Goal: Information Seeking & Learning: Learn about a topic

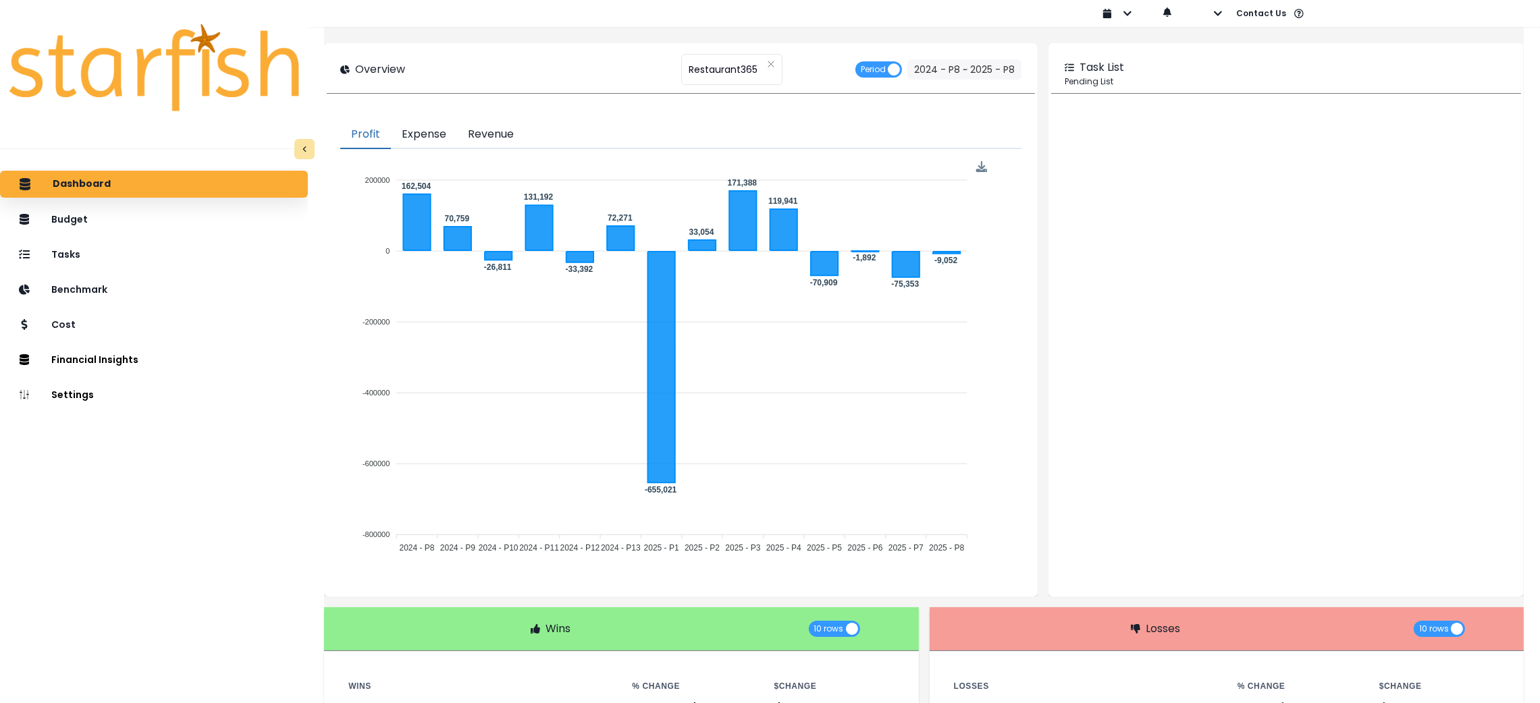
click at [447, 134] on button "Expense" at bounding box center [424, 135] width 66 height 28
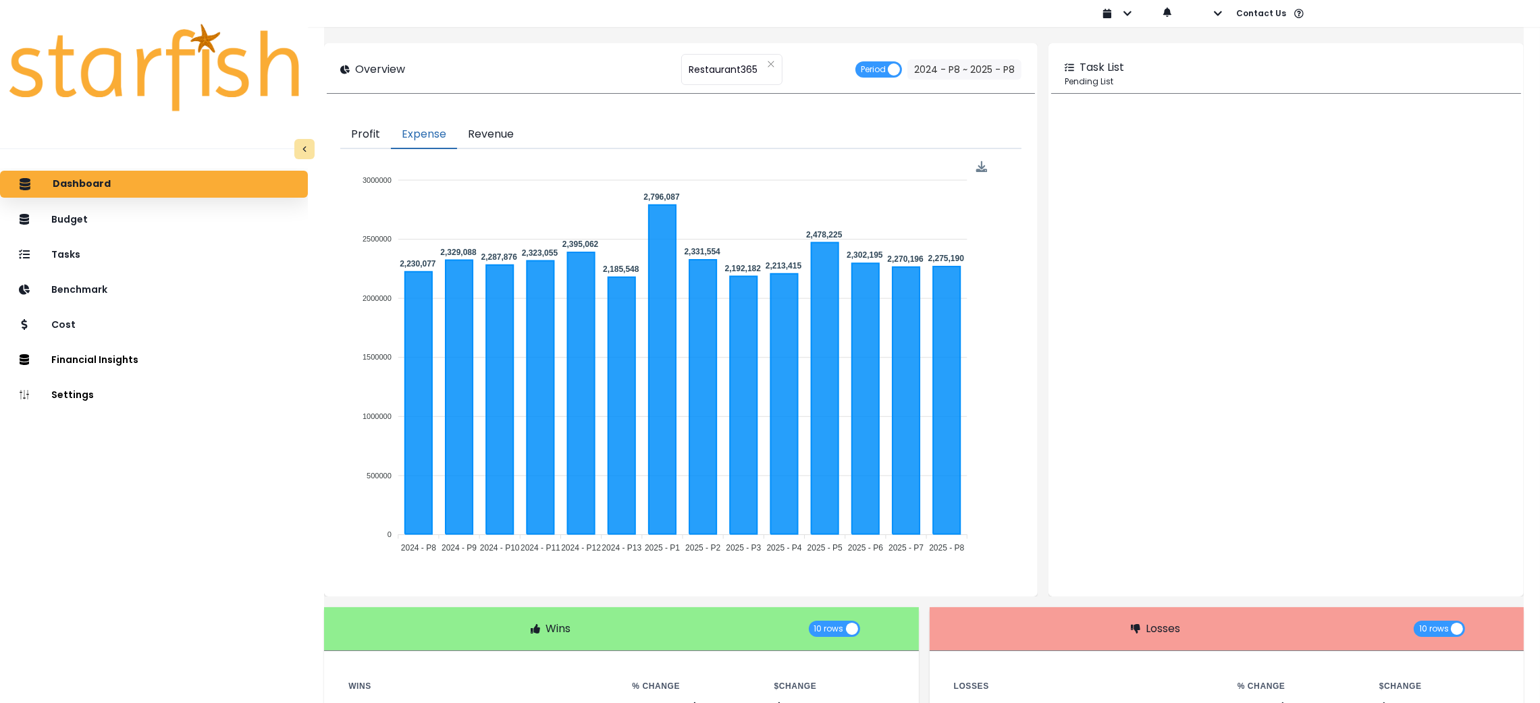
click at [487, 137] on button "Revenue" at bounding box center [491, 135] width 68 height 28
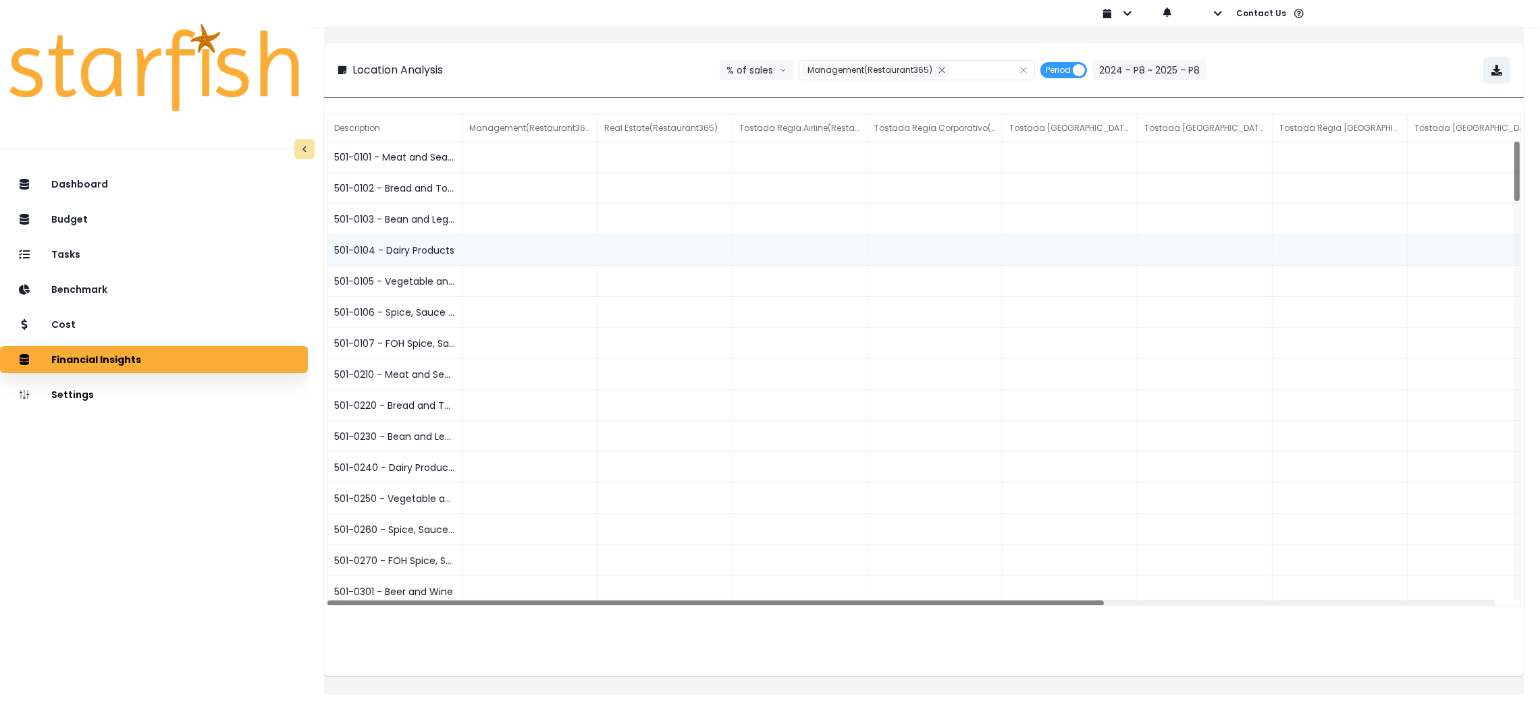
scroll to position [178, 0]
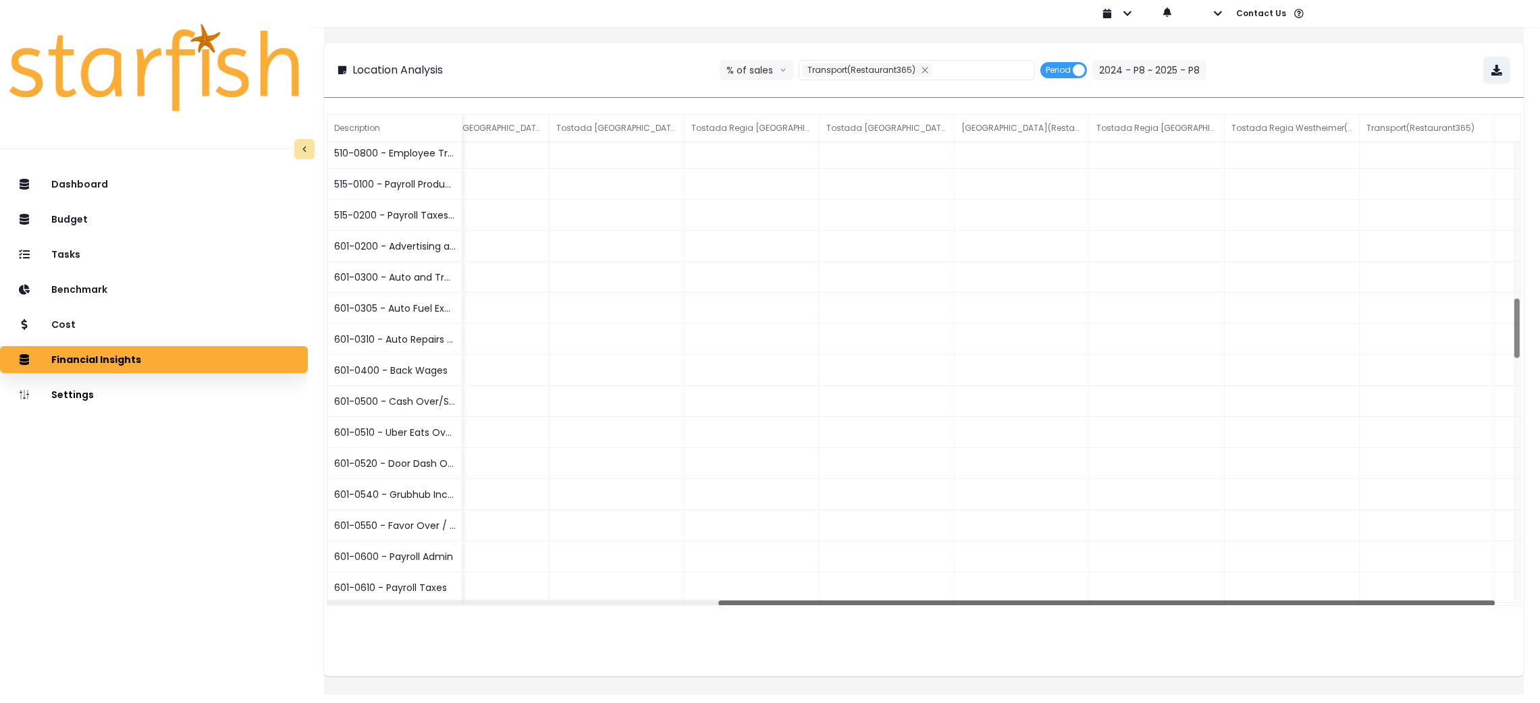
drag, startPoint x: 832, startPoint y: 604, endPoint x: 1554, endPoint y: 610, distance: 721.7
click at [1539, 610] on html "**********" at bounding box center [770, 338] width 1540 height 676
drag, startPoint x: 1504, startPoint y: 188, endPoint x: 1533, endPoint y: 641, distance: 453.9
click at [1533, 641] on div "**********" at bounding box center [924, 338] width 1232 height 676
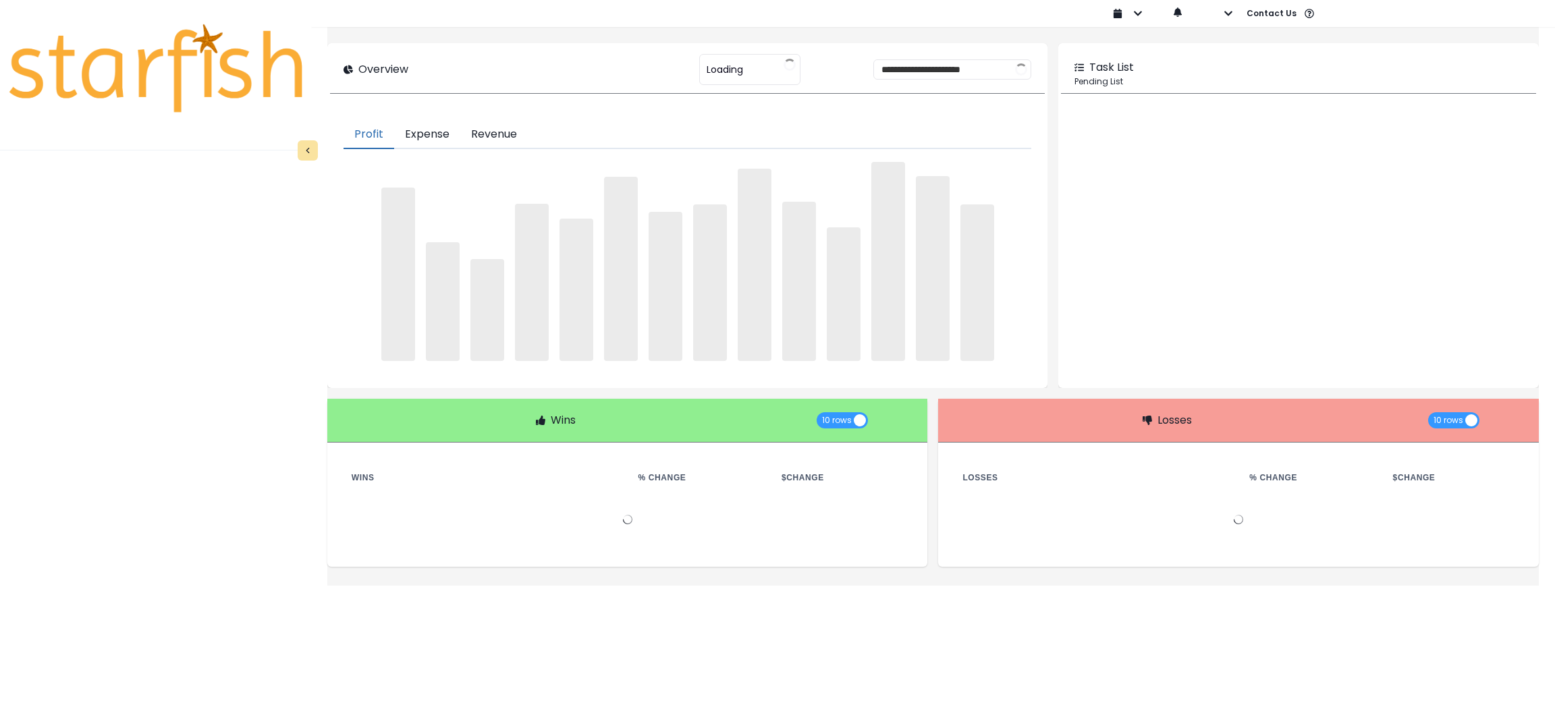
type input "**********"
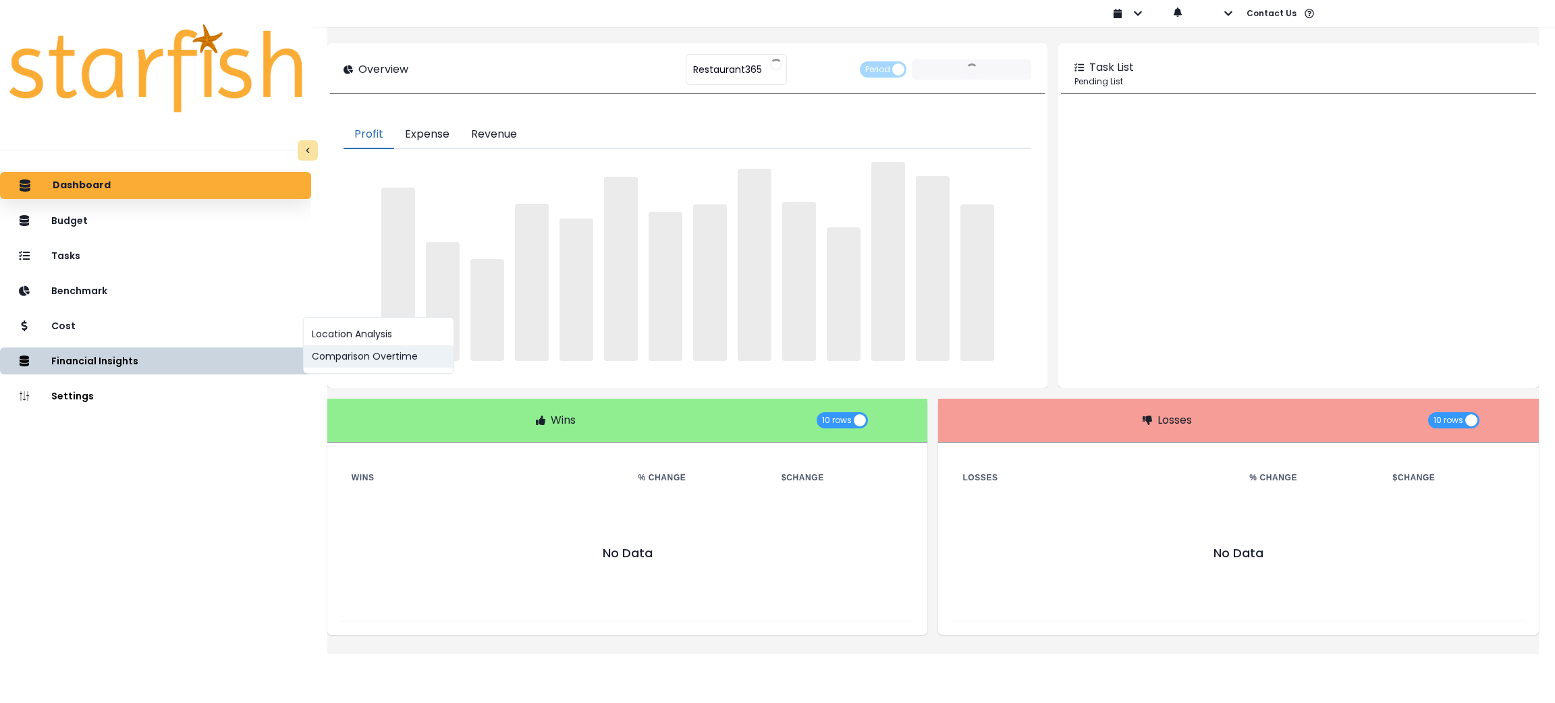
click at [334, 346] on button "Comparison Overtime" at bounding box center [379, 357] width 150 height 22
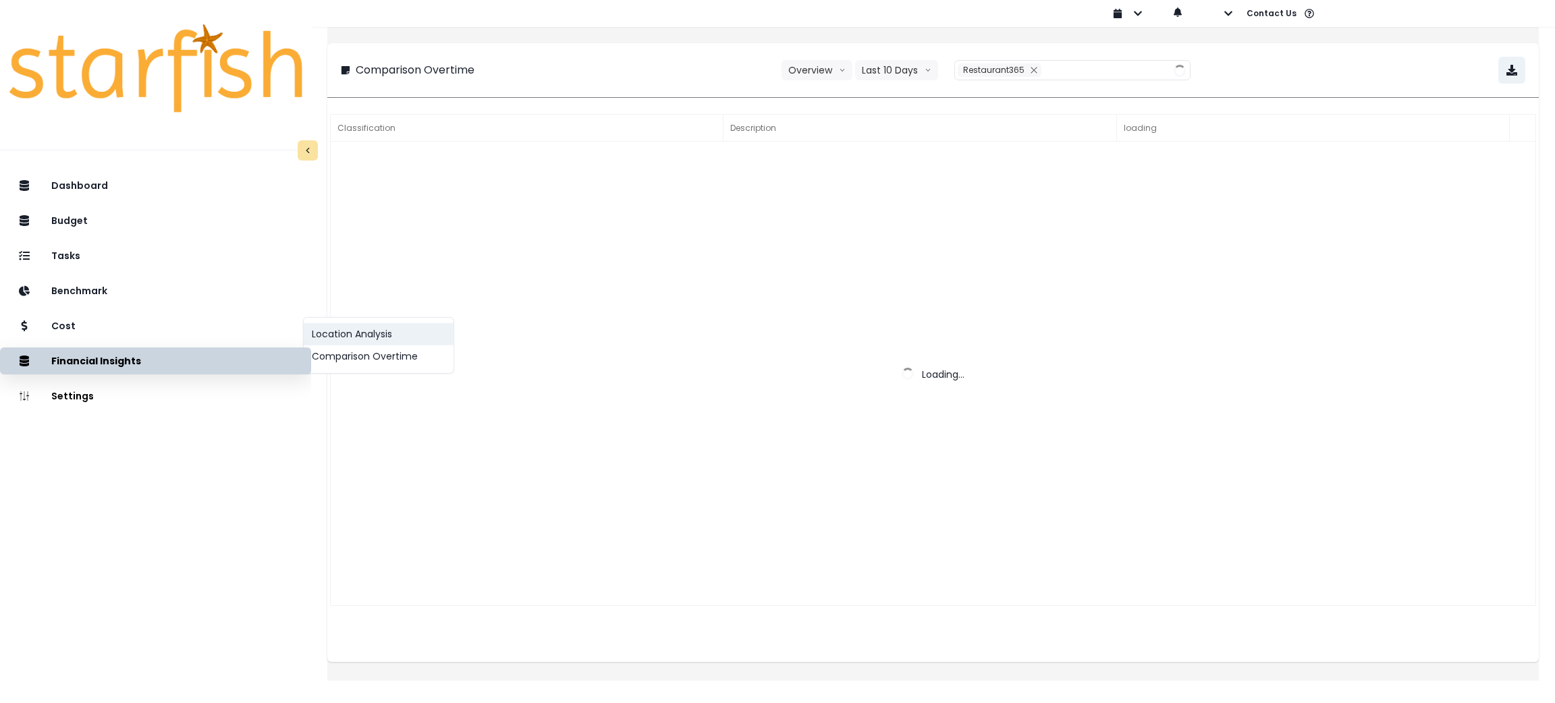
click at [329, 329] on button "Location Analysis" at bounding box center [379, 334] width 150 height 22
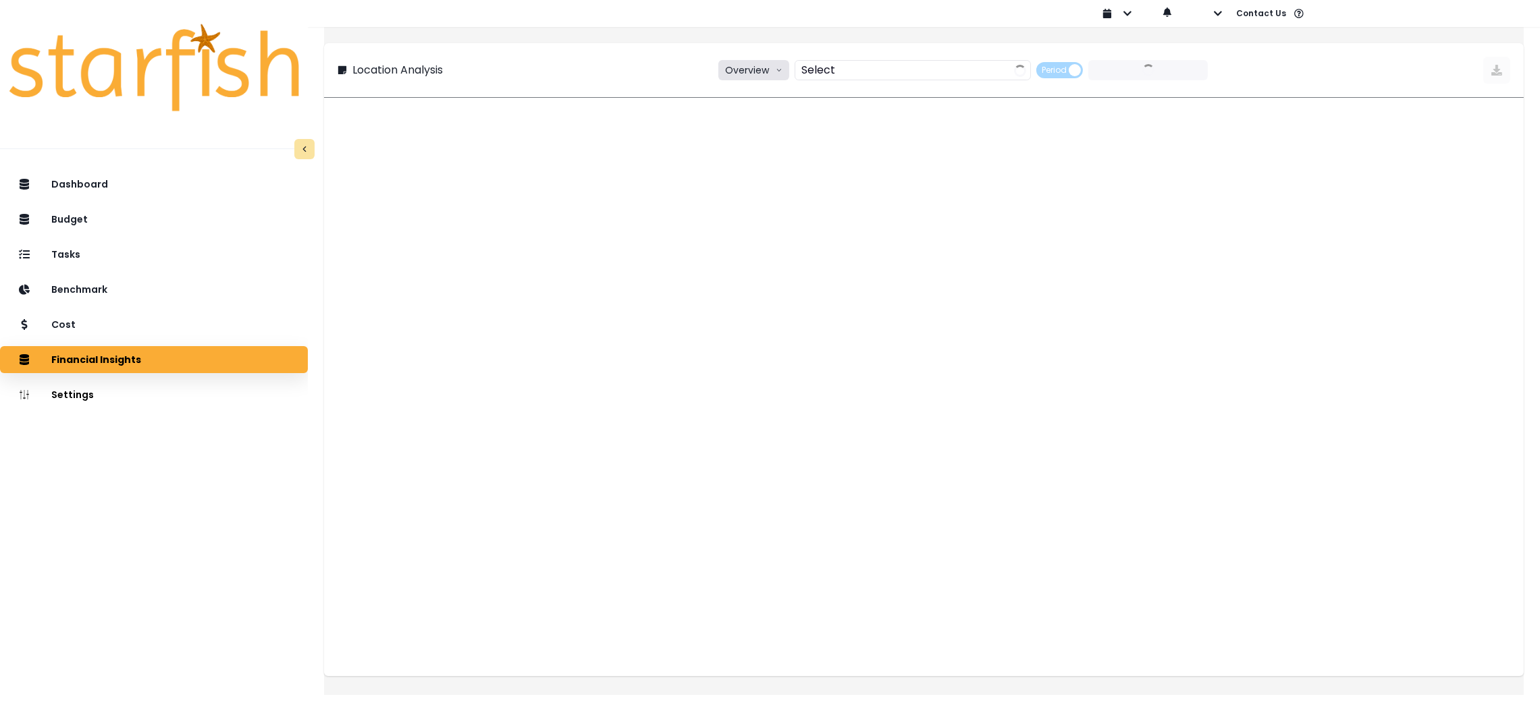
click at [760, 63] on button "Overview" at bounding box center [753, 70] width 71 height 20
click at [761, 156] on li "% of sales" at bounding box center [751, 145] width 67 height 24
click at [1109, 76] on button "2024 - P10 ~ 2025 - P10" at bounding box center [1149, 70] width 119 height 20
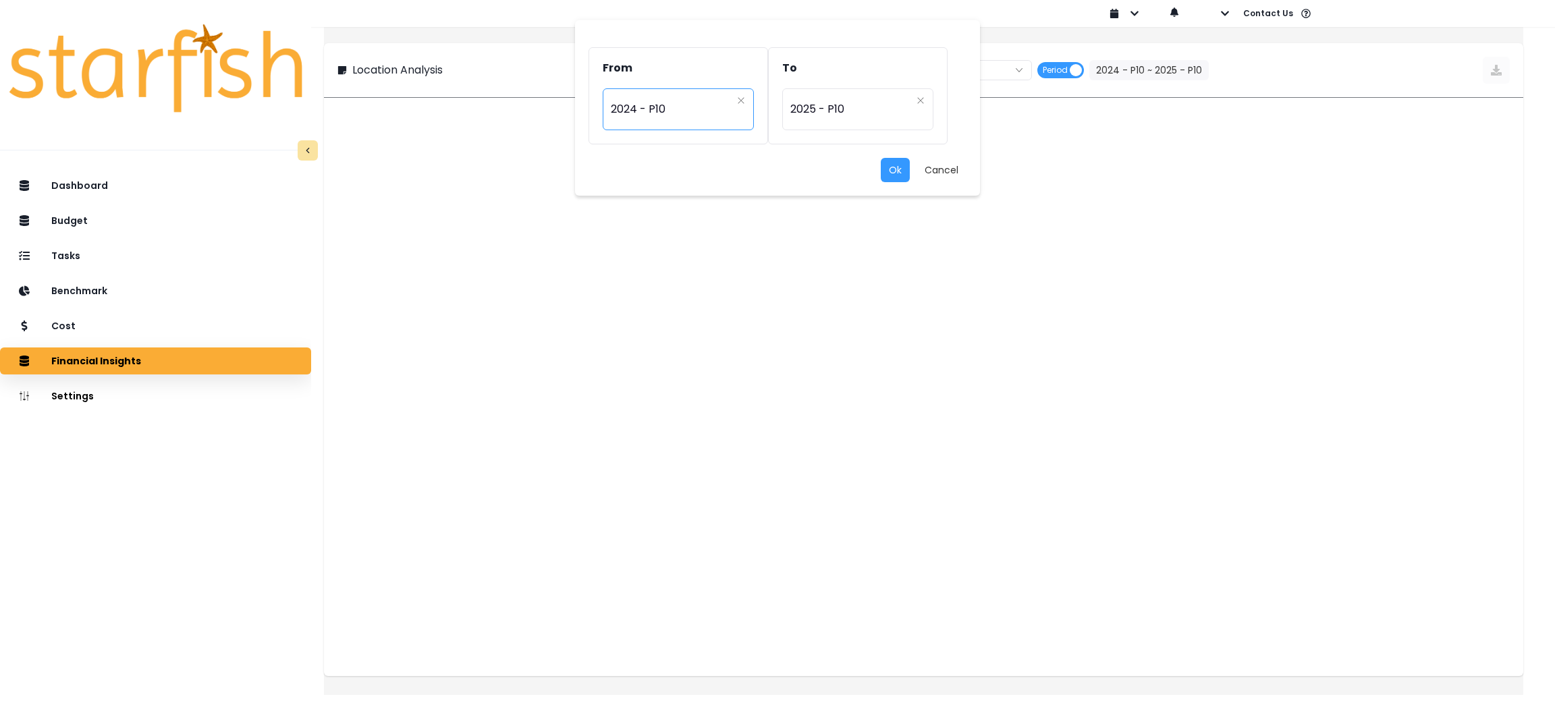
click at [657, 108] on span "2024 - P10" at bounding box center [671, 109] width 121 height 31
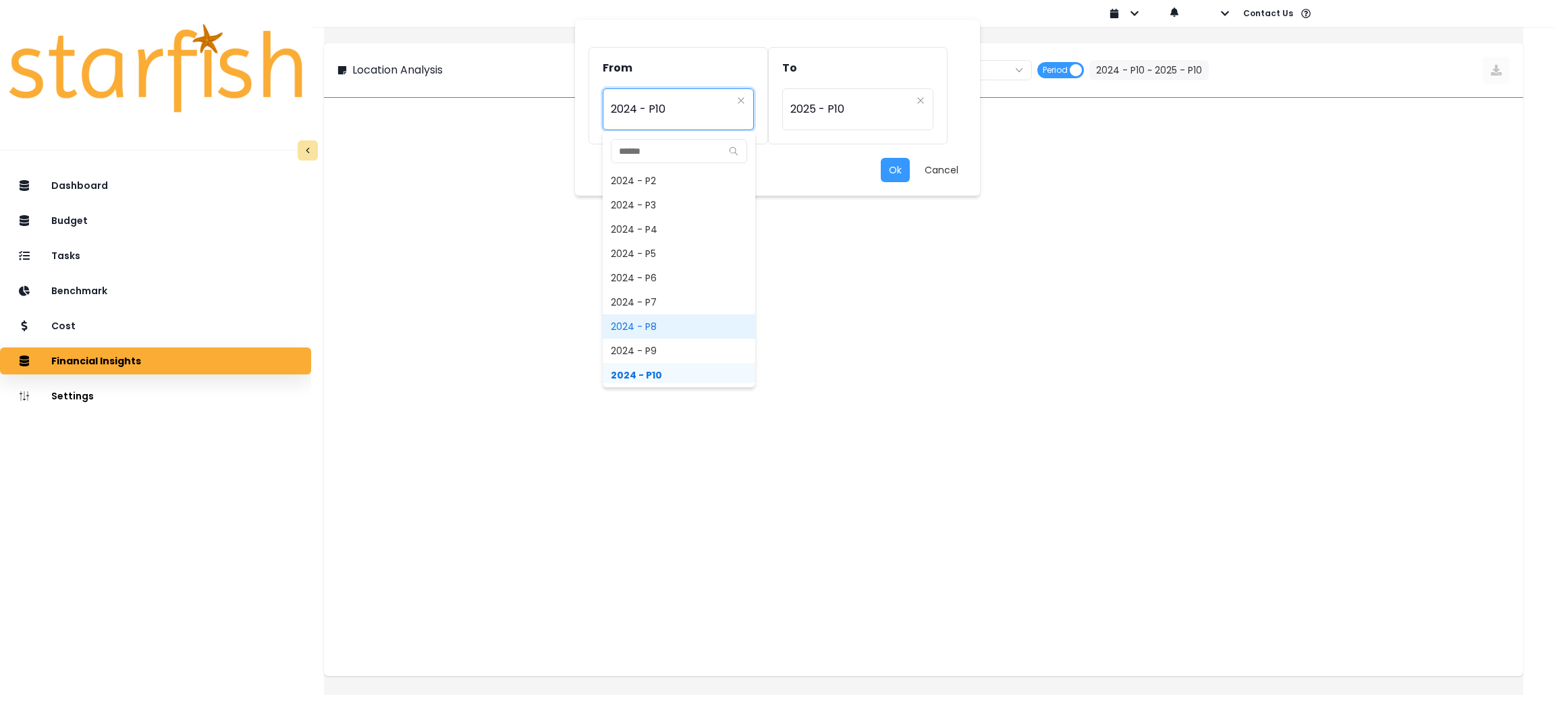
click at [661, 323] on span "2024 - P8" at bounding box center [679, 327] width 153 height 24
type input "*********"
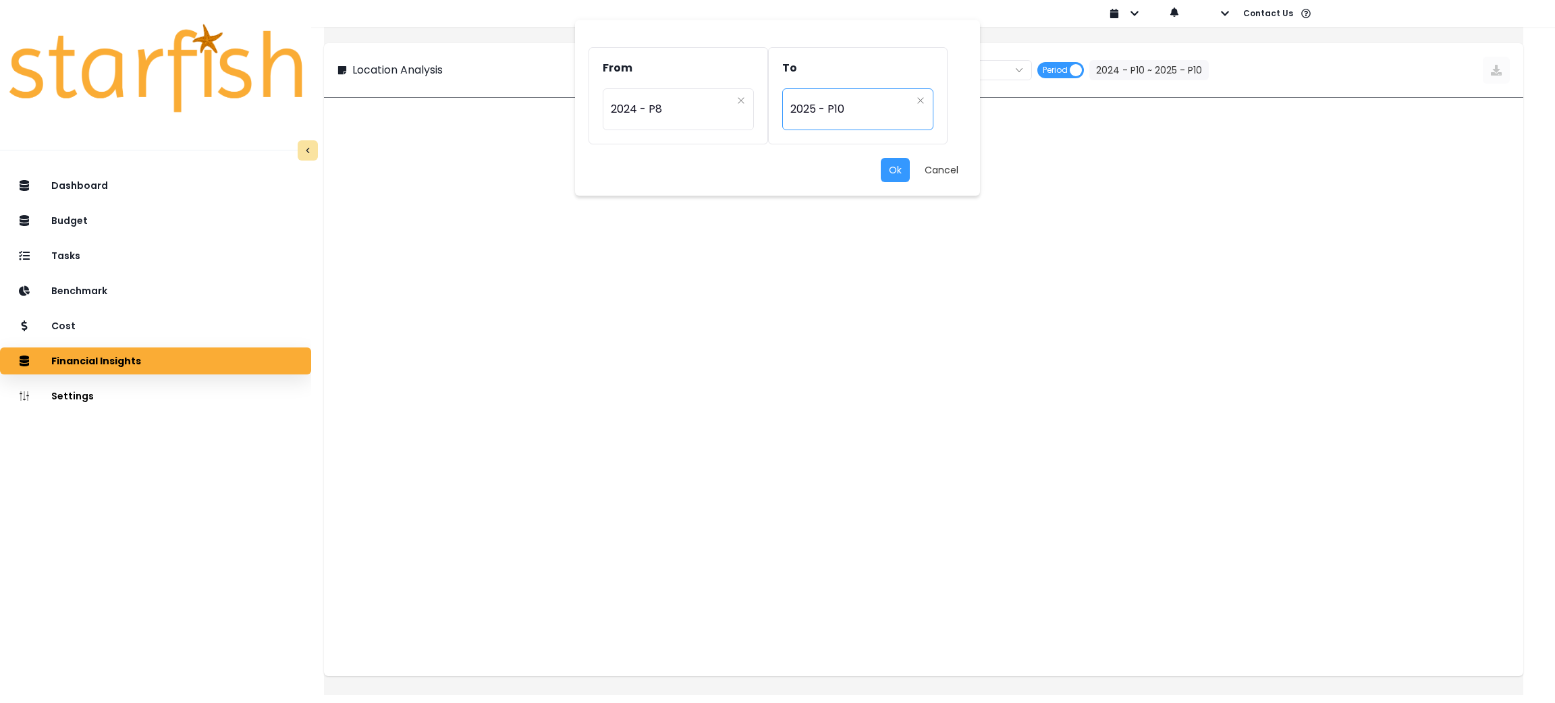
click at [857, 113] on span "2025 - P10" at bounding box center [851, 109] width 121 height 31
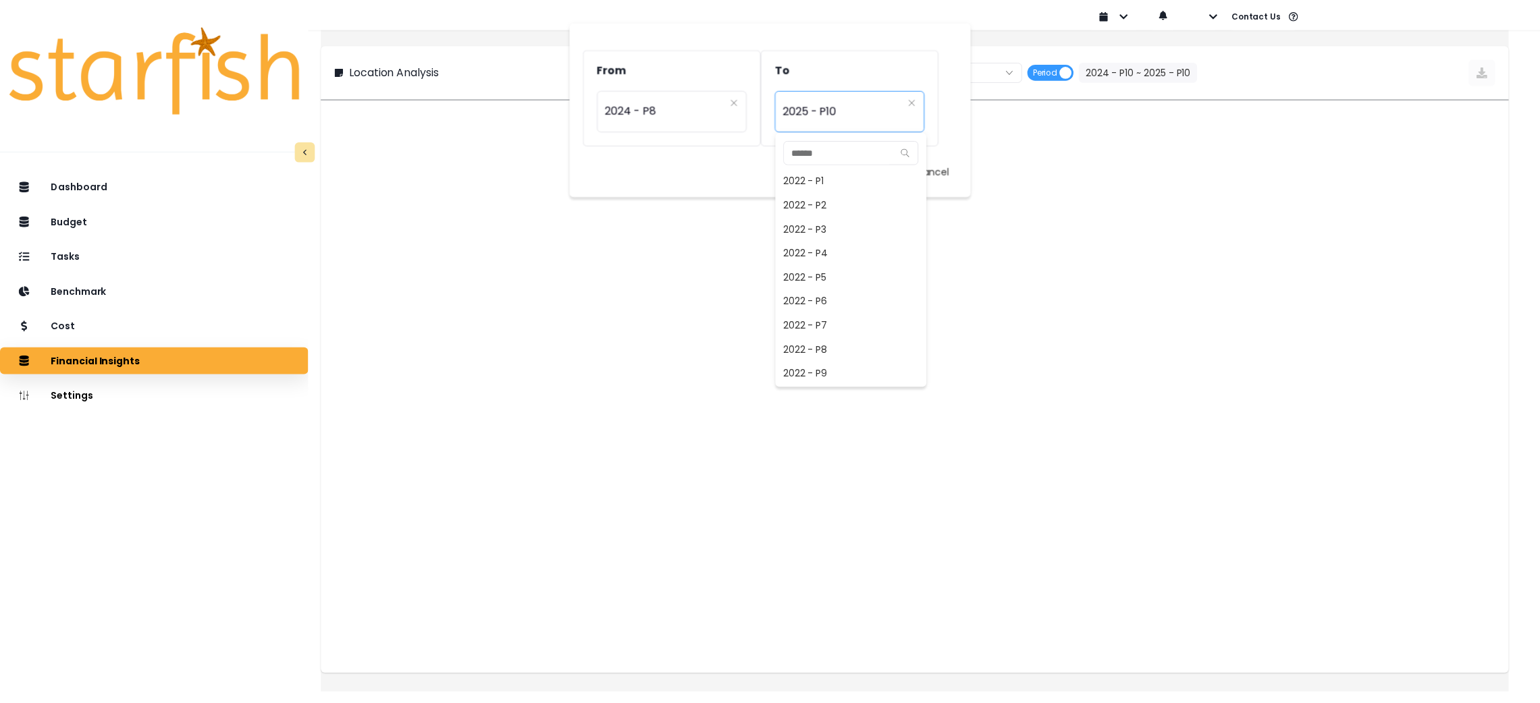
scroll to position [971, 0]
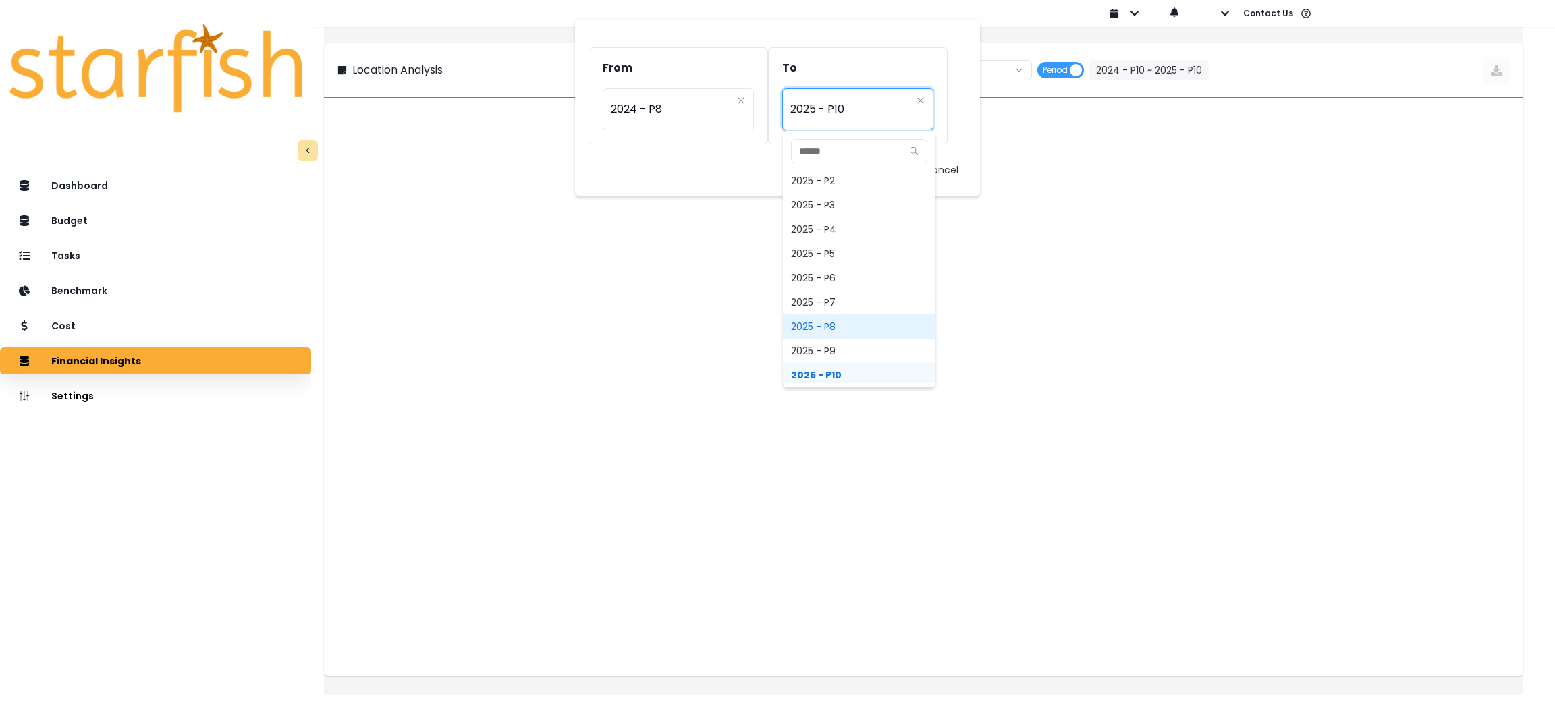
click at [827, 330] on span "2025 - P8" at bounding box center [859, 327] width 153 height 24
type input "*********"
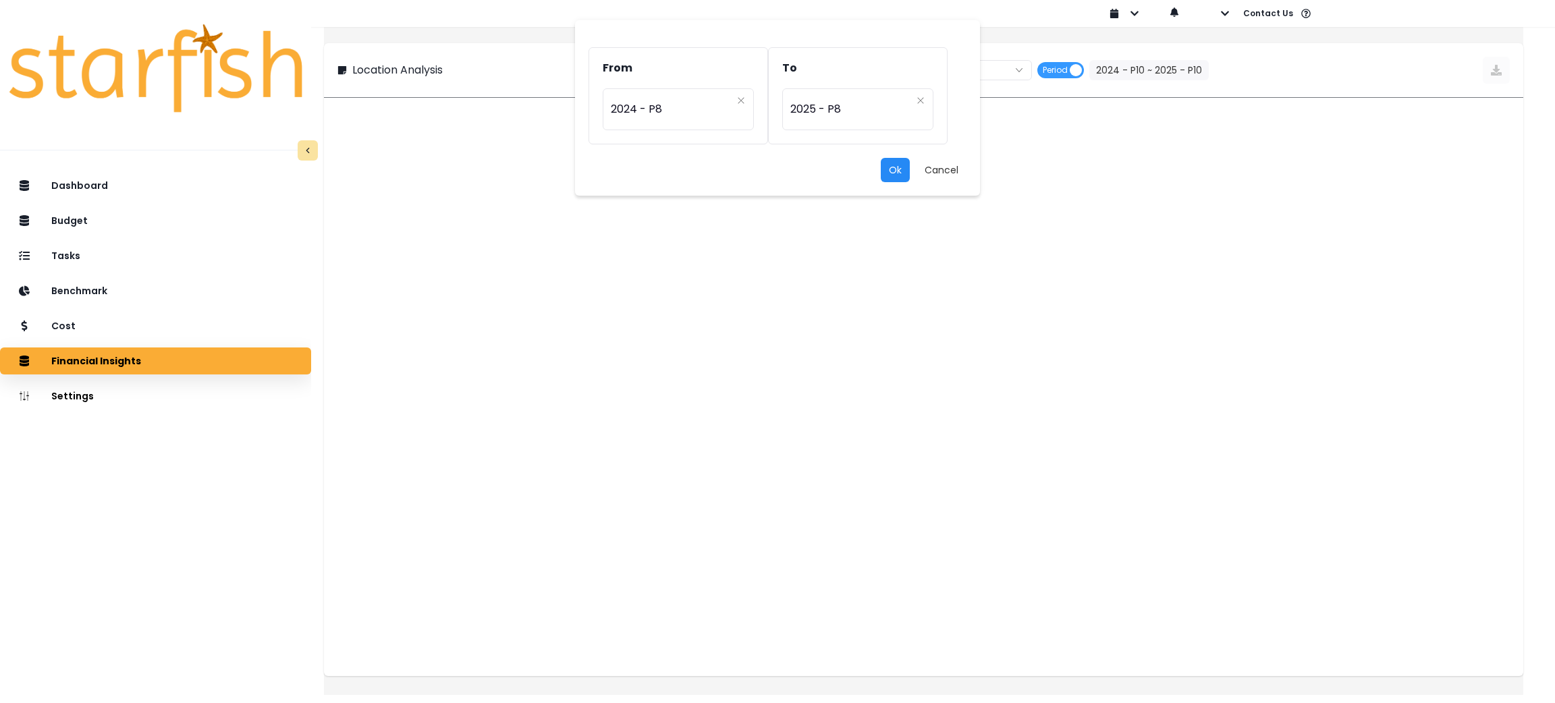
click at [900, 178] on button "Ok" at bounding box center [895, 170] width 29 height 24
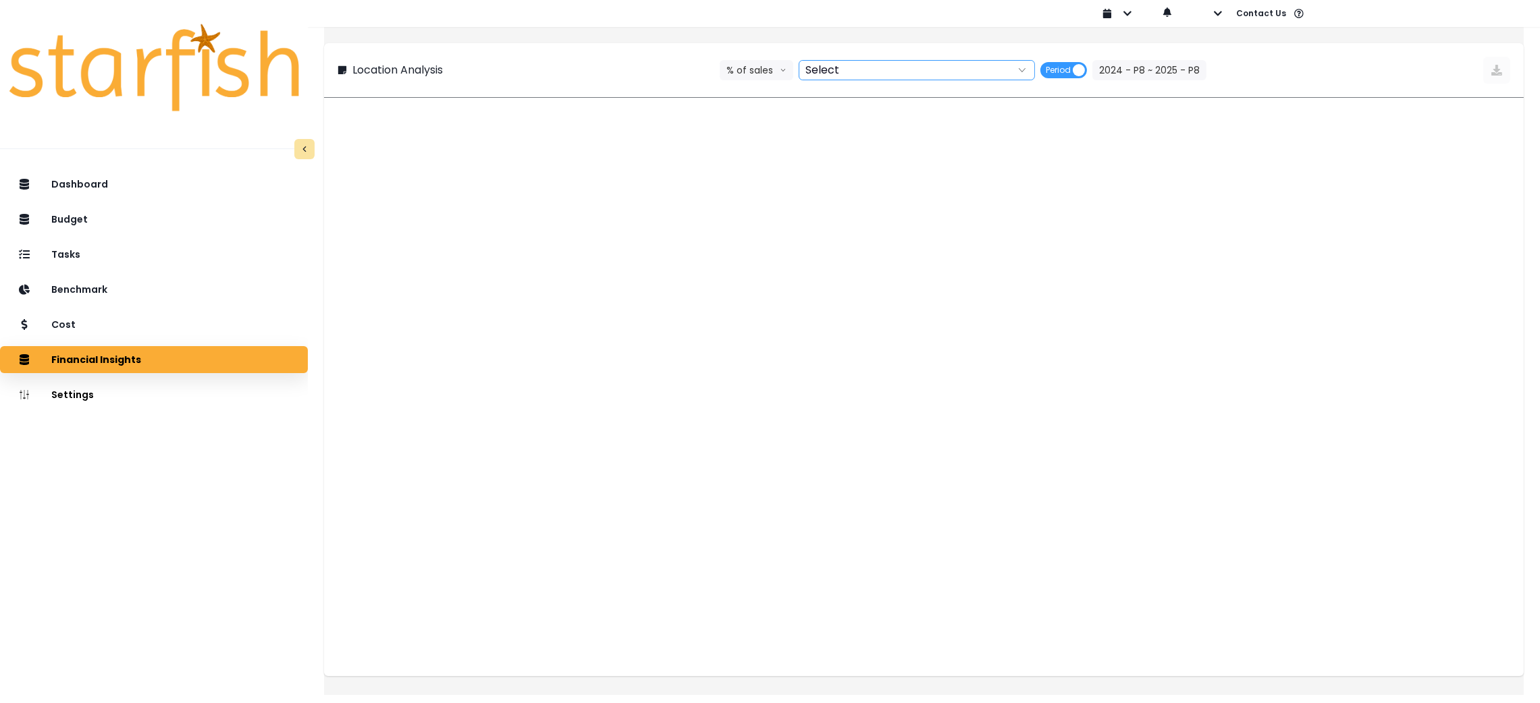
click at [888, 77] on div at bounding box center [901, 70] width 205 height 19
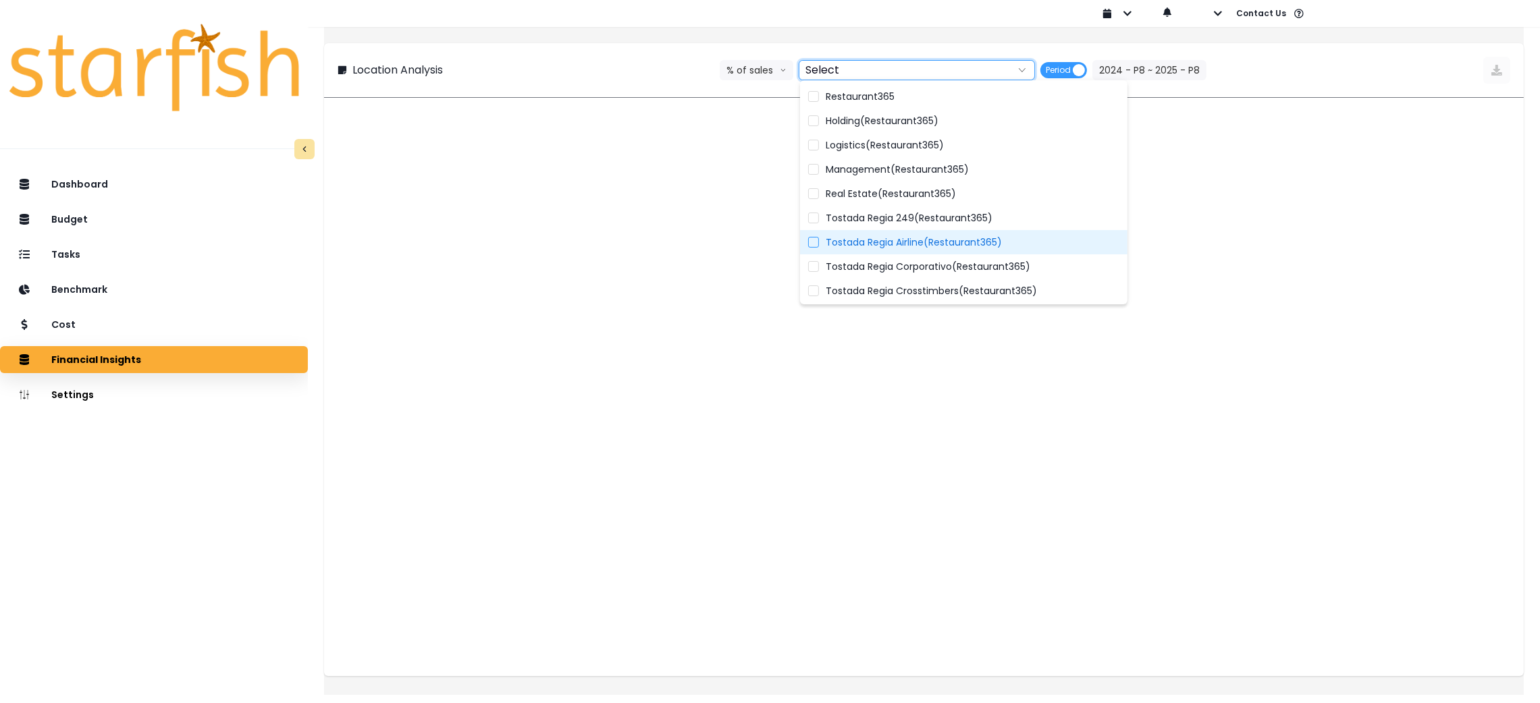
click at [856, 244] on span "Tostada Regia Airline(Restaurant365)" at bounding box center [914, 243] width 176 height 14
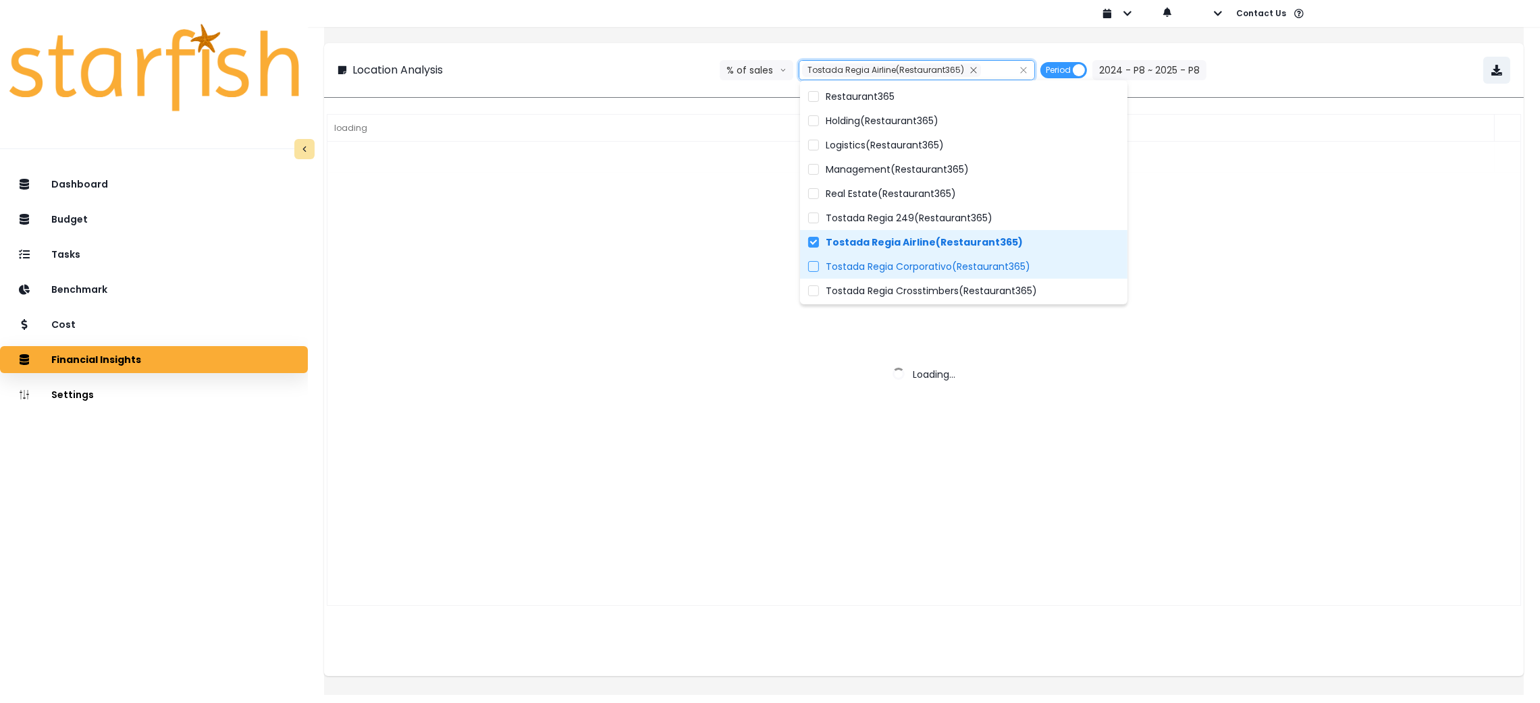
click at [856, 271] on span "Tostada Regia Corporativo(Restaurant365)" at bounding box center [928, 267] width 205 height 14
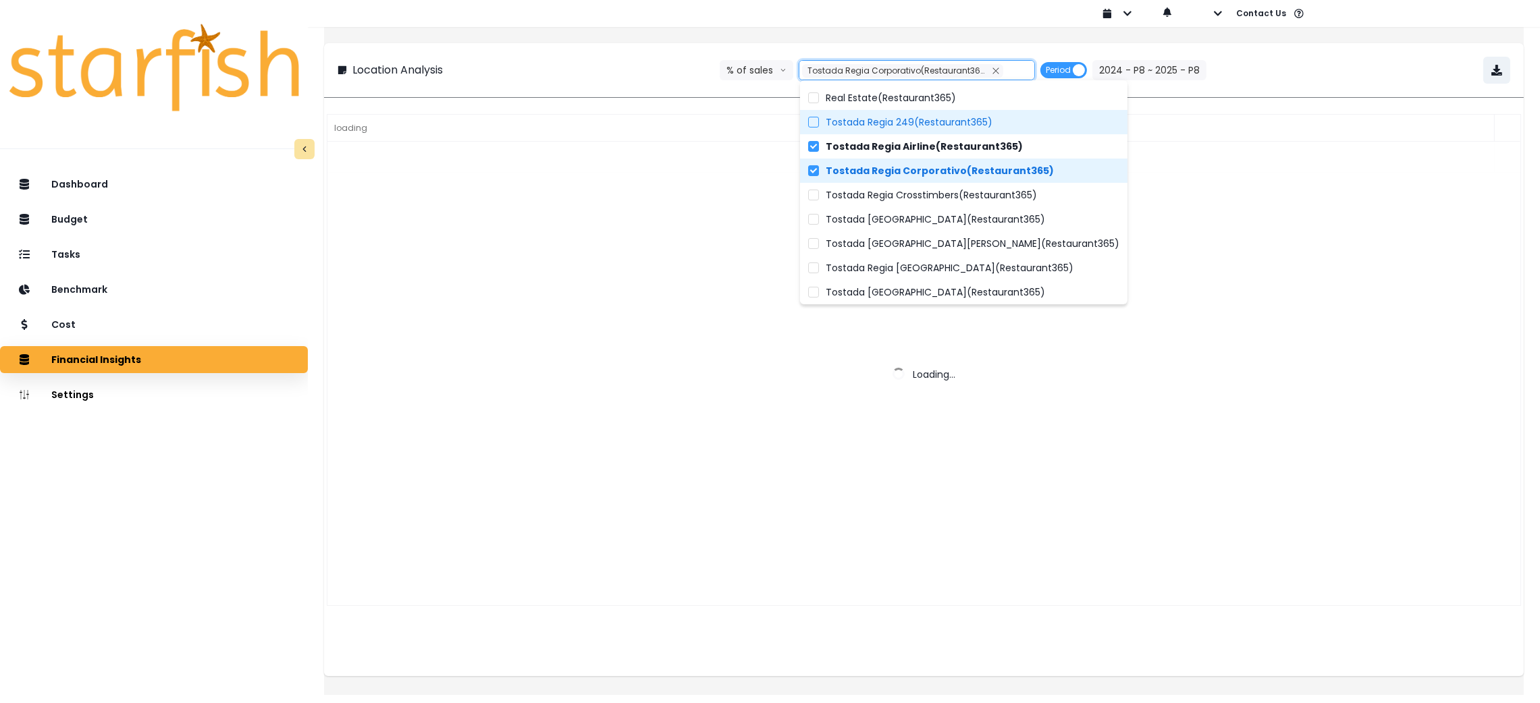
scroll to position [101, 0]
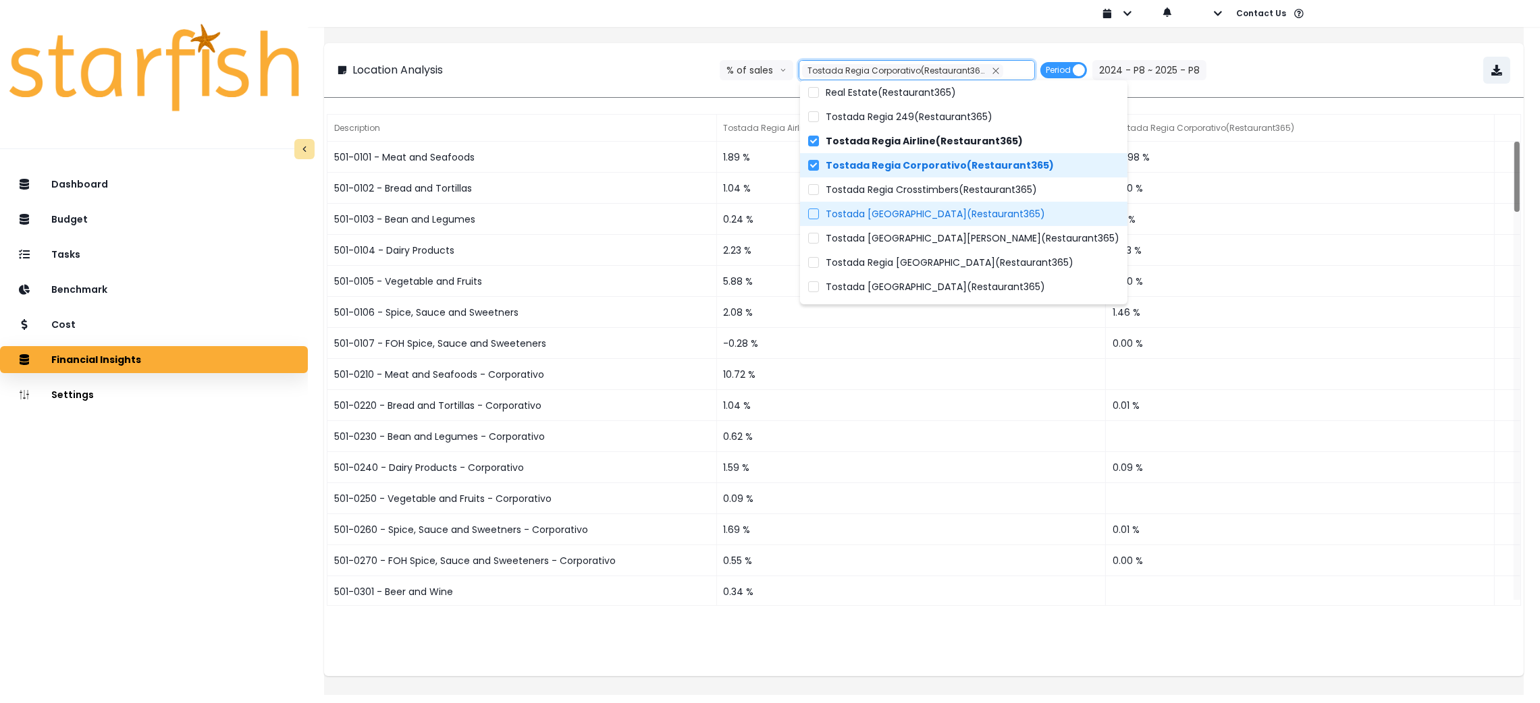
click at [907, 219] on span "Tostada Regia East Freeway(Restaurant365)" at bounding box center [935, 214] width 219 height 14
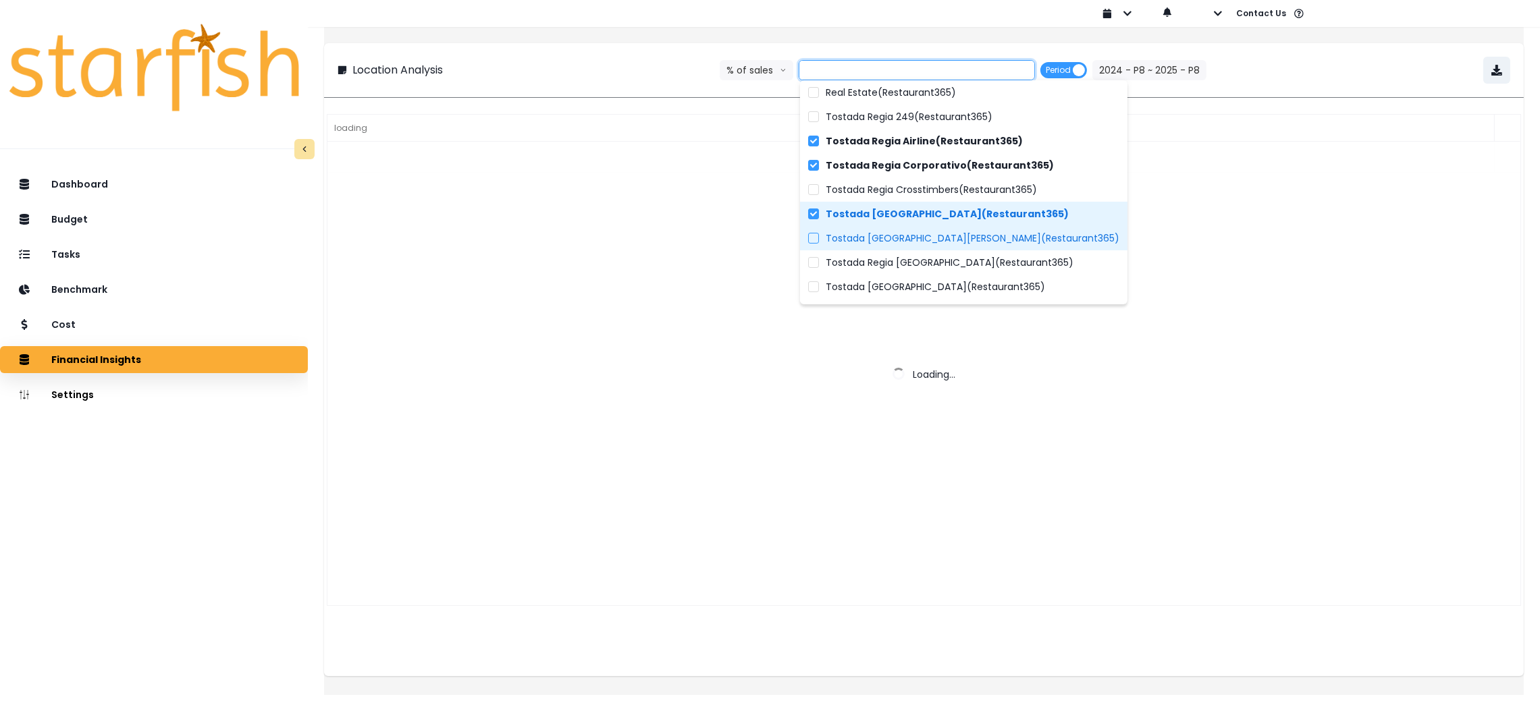
click at [901, 239] on span "Tostada Regia Fry RD(Restaurant365)" at bounding box center [973, 239] width 294 height 14
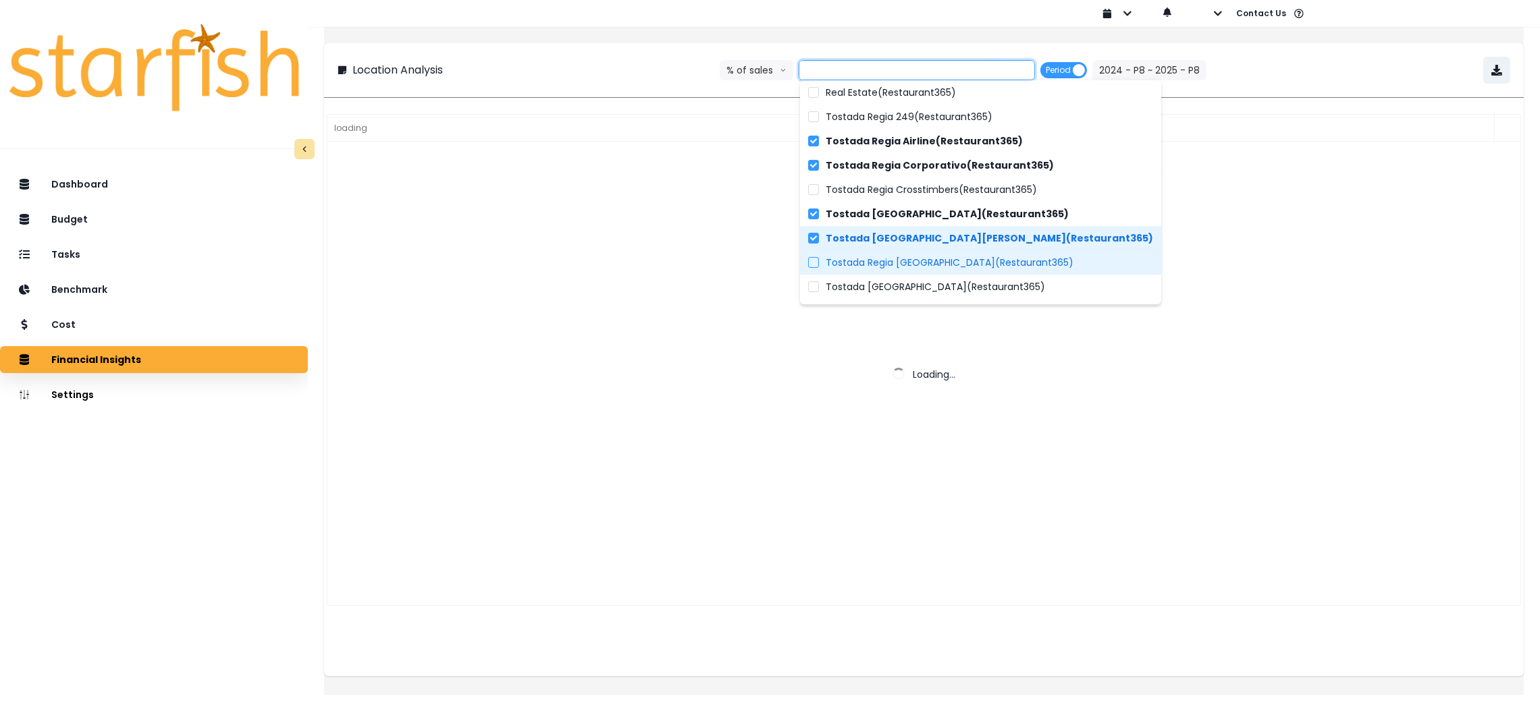
click at [894, 266] on span "Tostada Regia Long Point(Restaurant365)" at bounding box center [950, 263] width 248 height 14
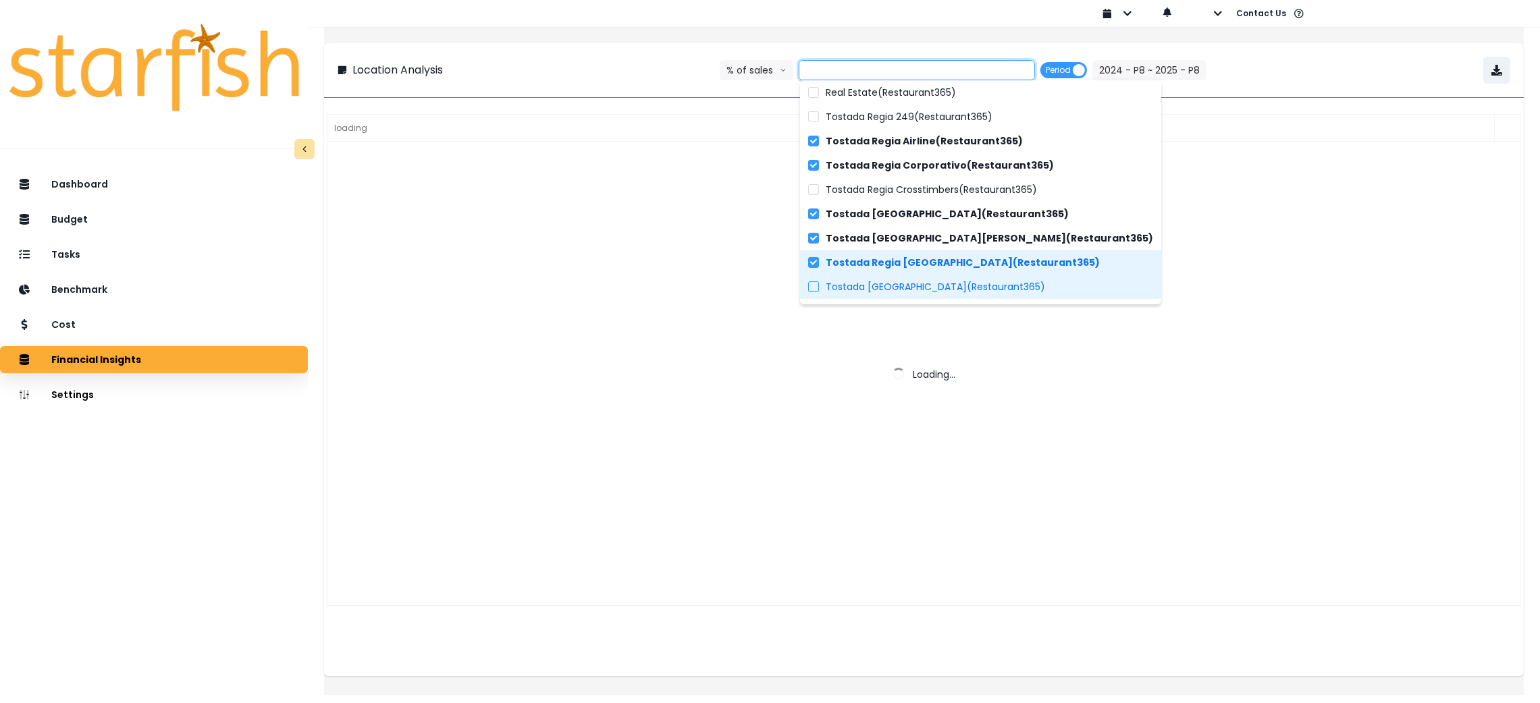
click at [892, 289] on span "Tostada Regia North Side(Restaurant365)" at bounding box center [935, 287] width 219 height 14
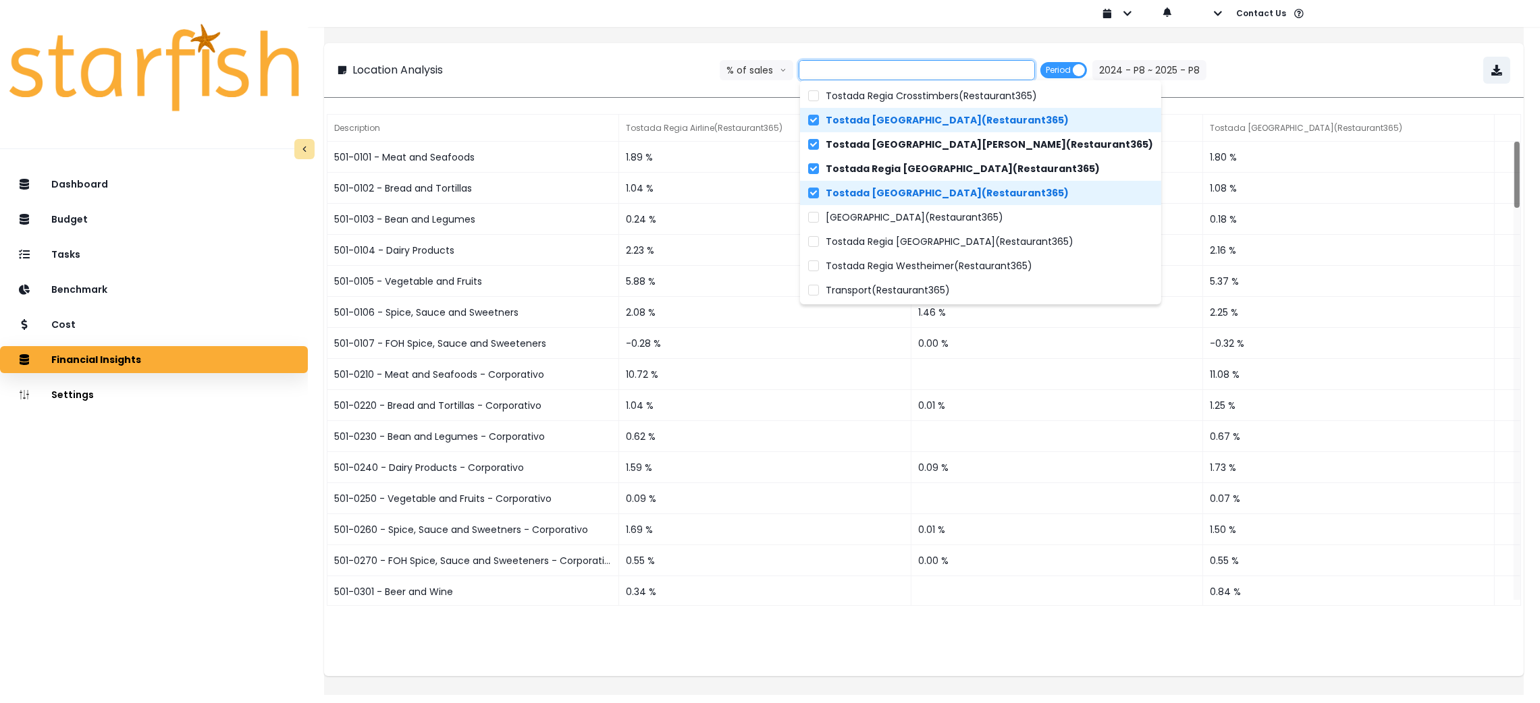
scroll to position [196, 0]
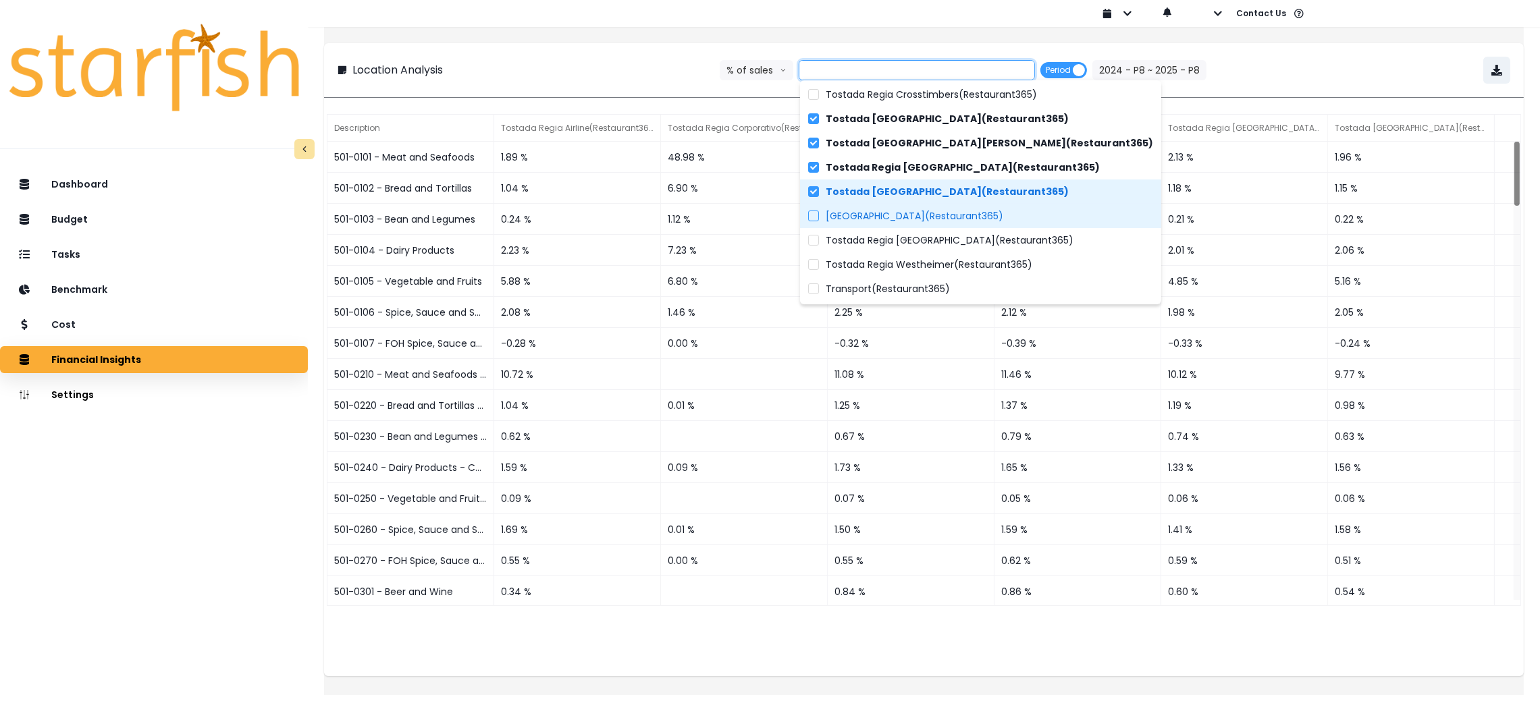
click at [929, 223] on label "Tostada Regia Park Place(Restaurant365)" at bounding box center [980, 216] width 361 height 24
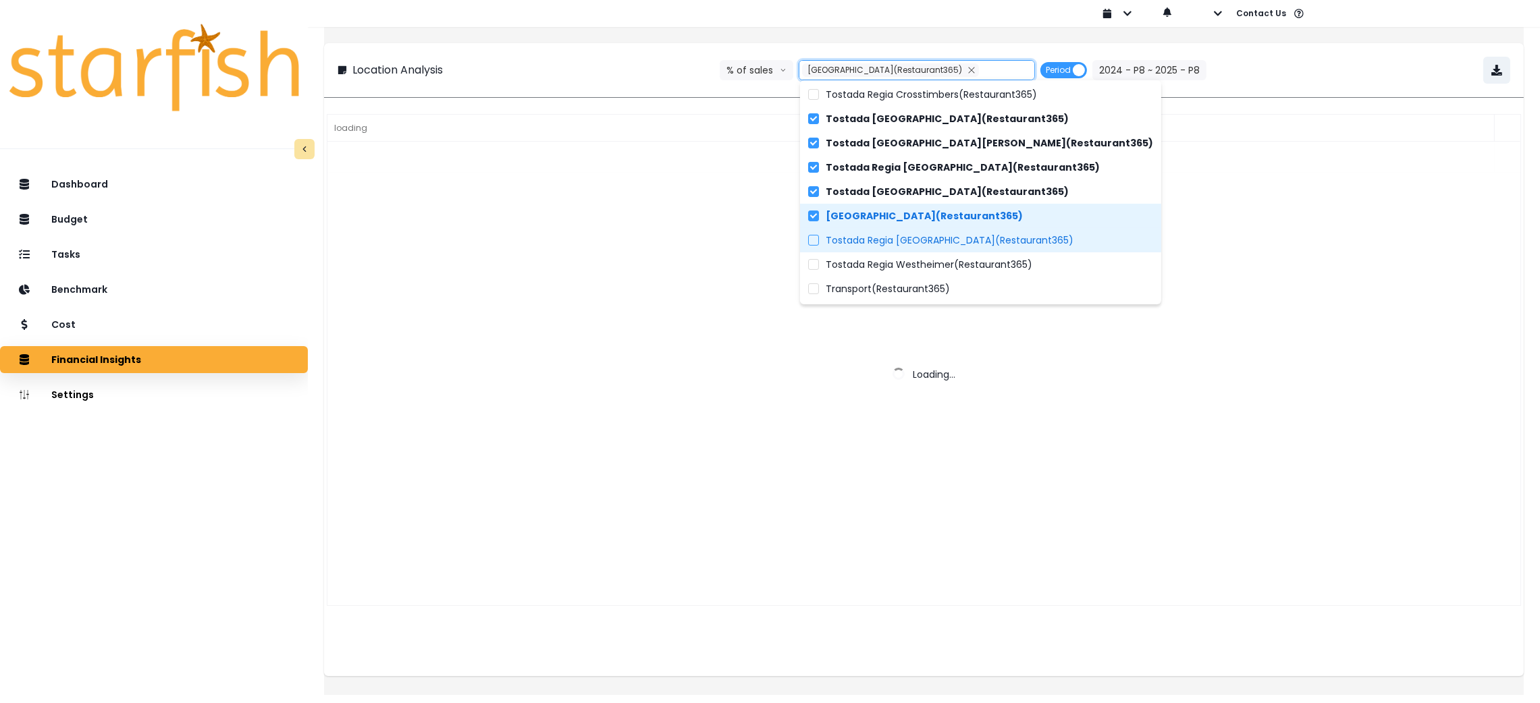
click at [919, 248] on label "Tostada Regia Pasadena(Restaurant365)" at bounding box center [980, 240] width 361 height 24
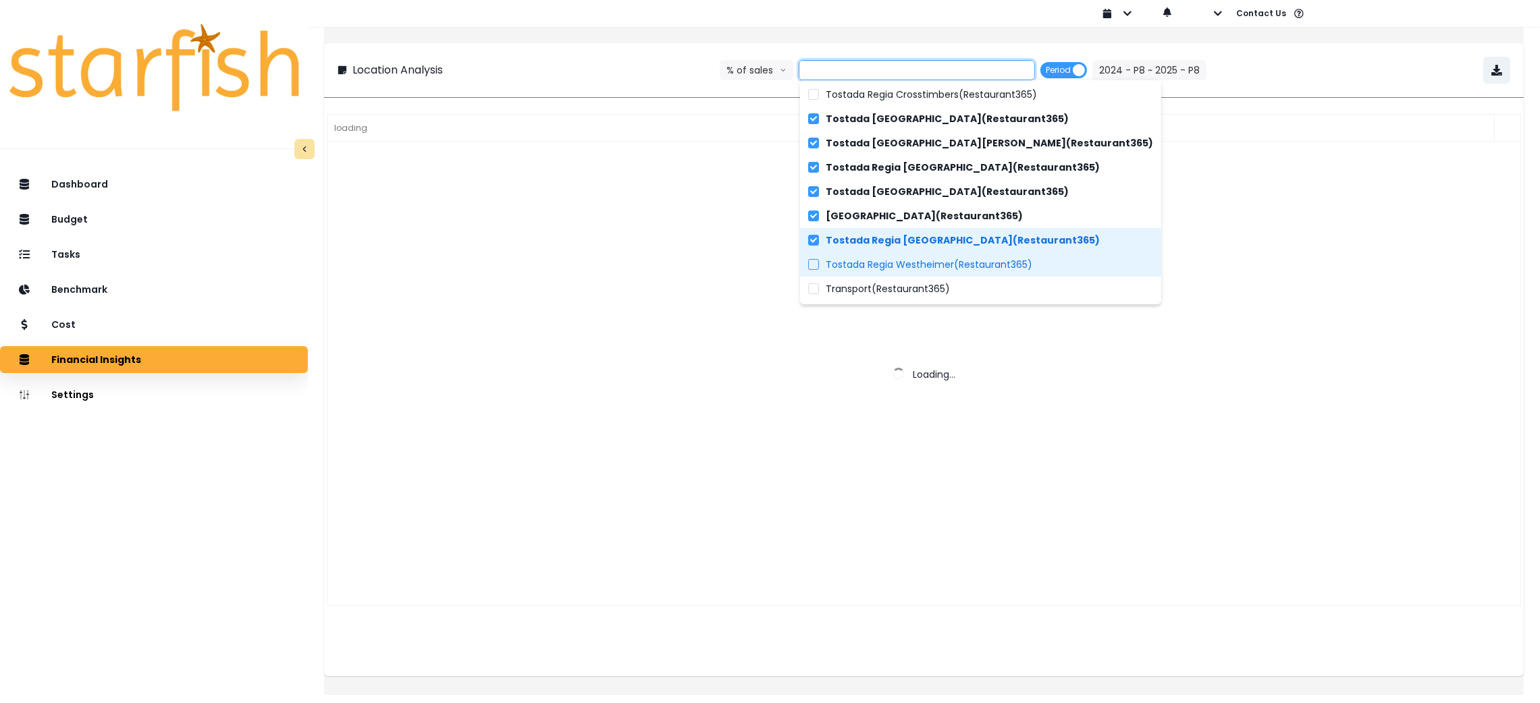
click at [919, 263] on span "Tostada Regia Westheimer(Restaurant365)" at bounding box center [929, 265] width 207 height 14
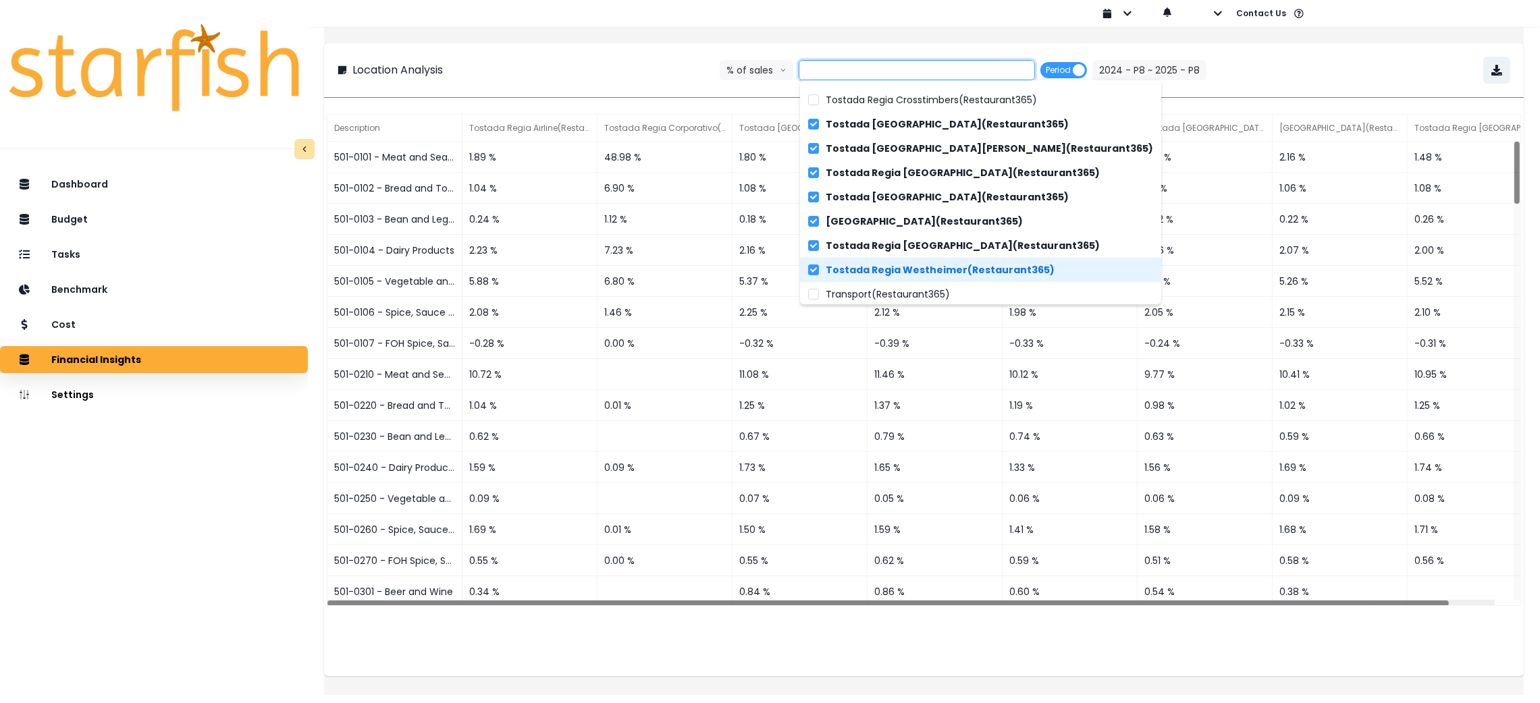
scroll to position [196, 0]
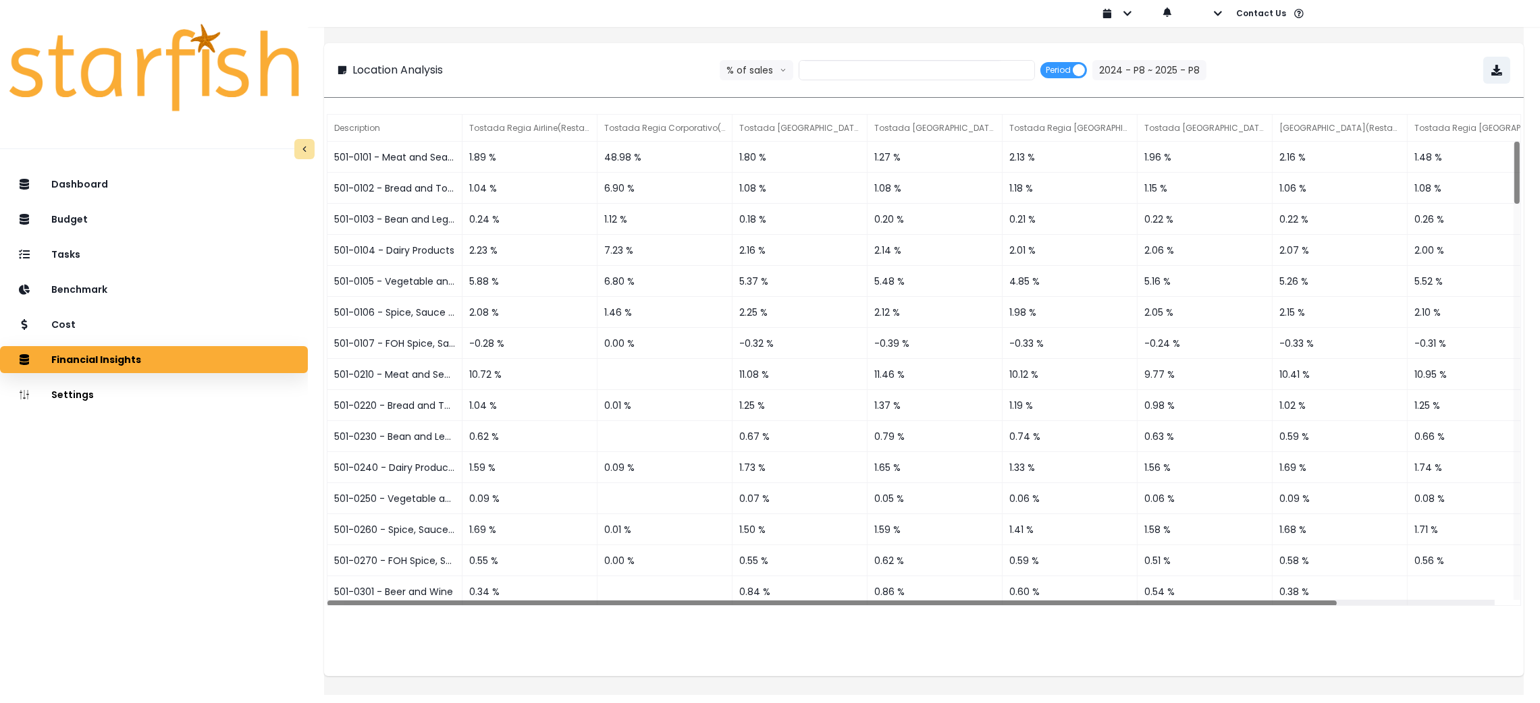
click at [627, 68] on div "**********" at bounding box center [924, 70] width 1173 height 27
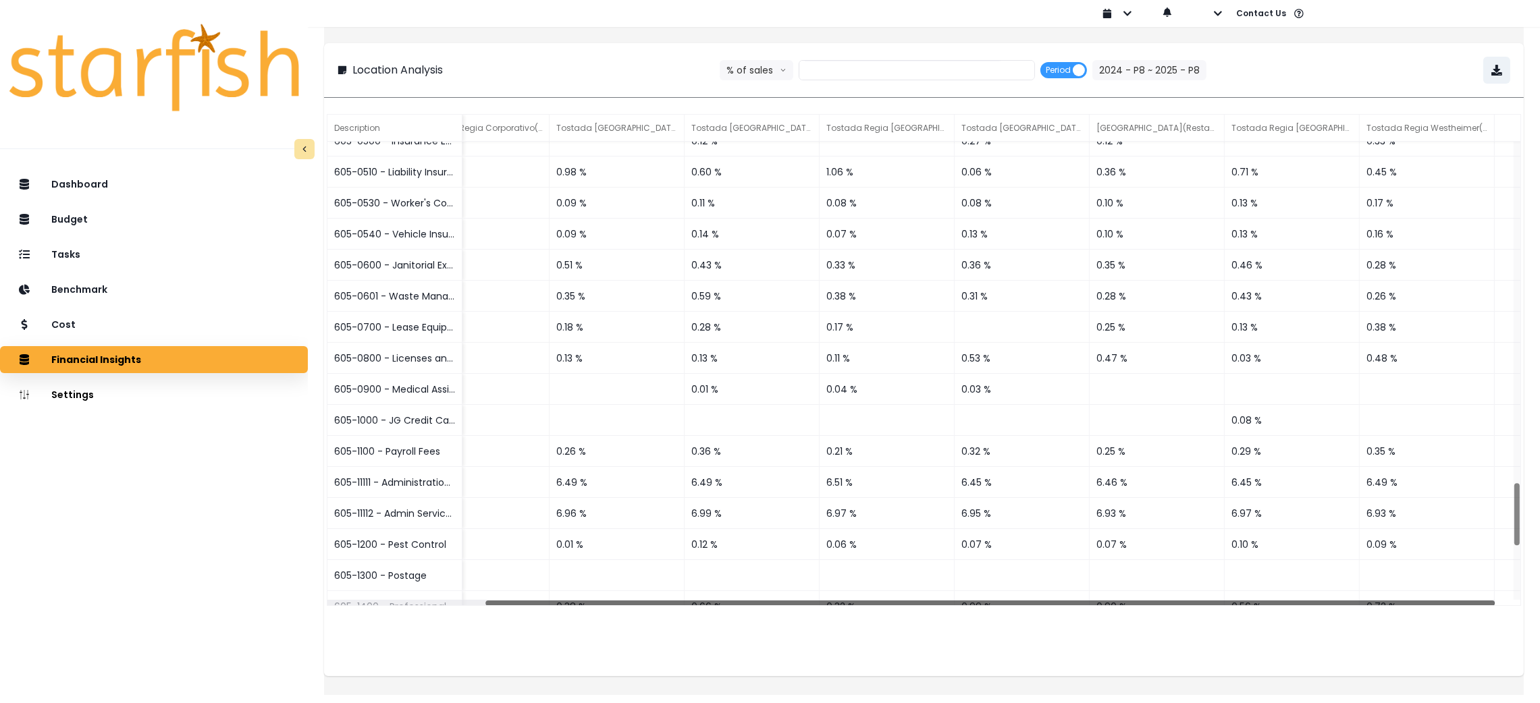
drag, startPoint x: 985, startPoint y: 605, endPoint x: 653, endPoint y: 498, distance: 349.1
click at [653, 498] on div "605-0500 - Insurance Expense 0.12 % 0.27 % 0.12 % 0.33 % 605-0510 - Liability I…" at bounding box center [923, 374] width 1193 height 465
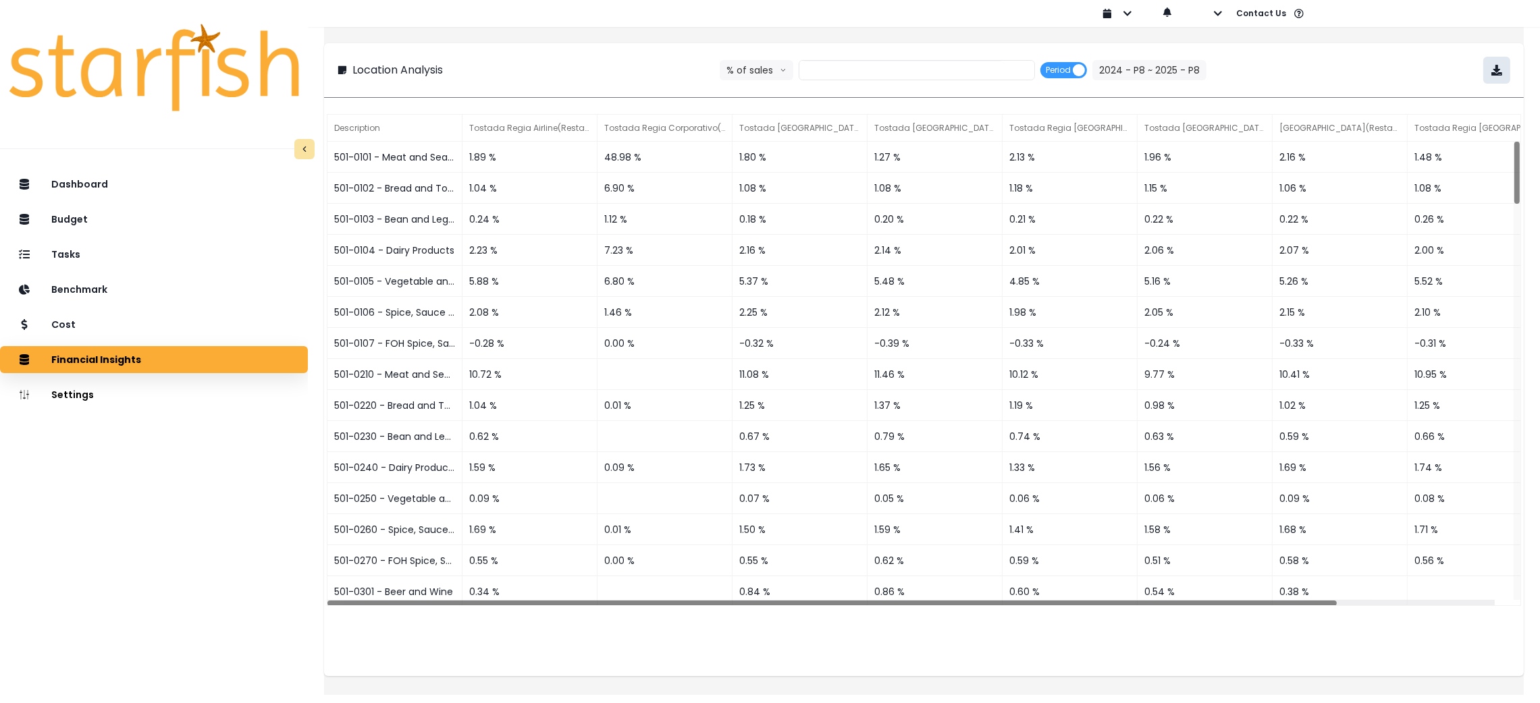
click at [1491, 71] on icon "button" at bounding box center [1496, 70] width 11 height 11
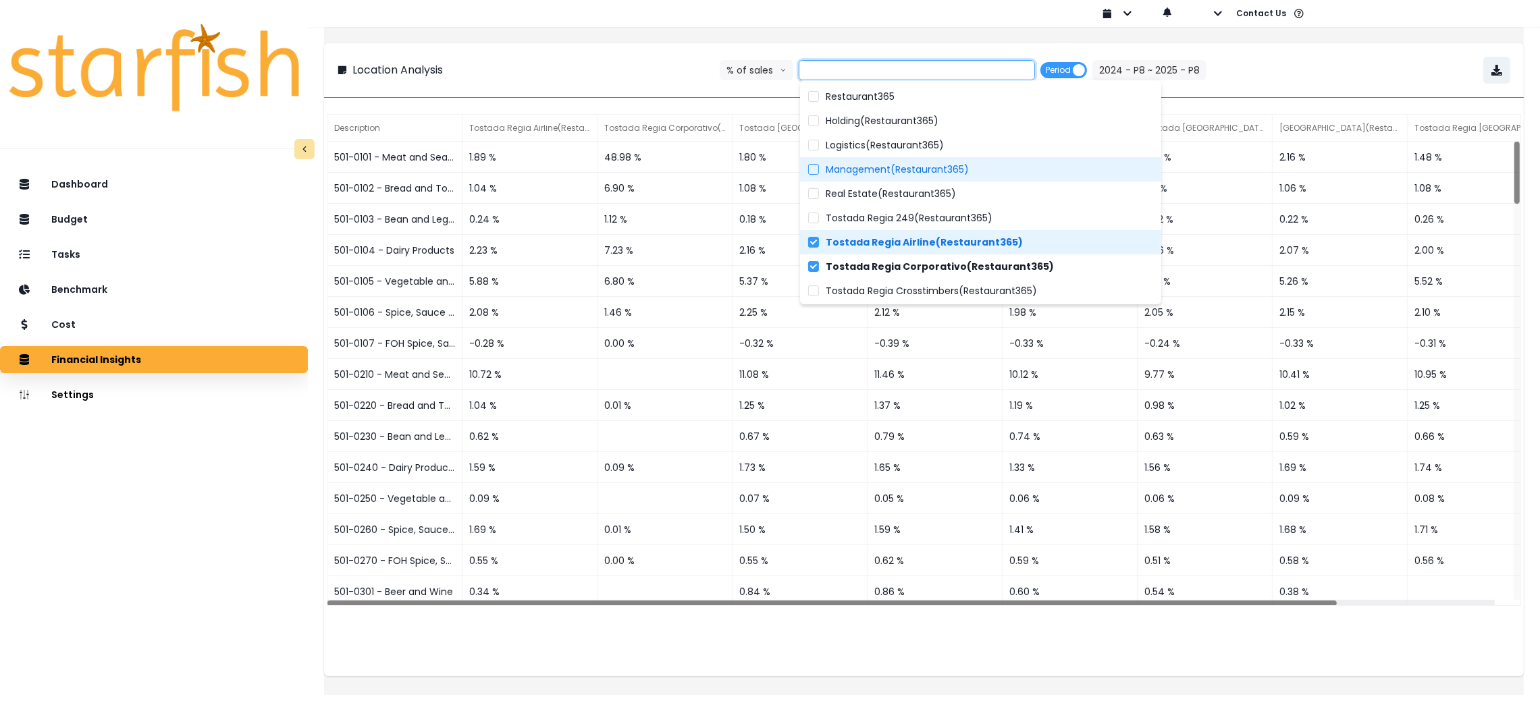
click at [834, 169] on span "Management(Restaurant365)" at bounding box center [897, 170] width 143 height 14
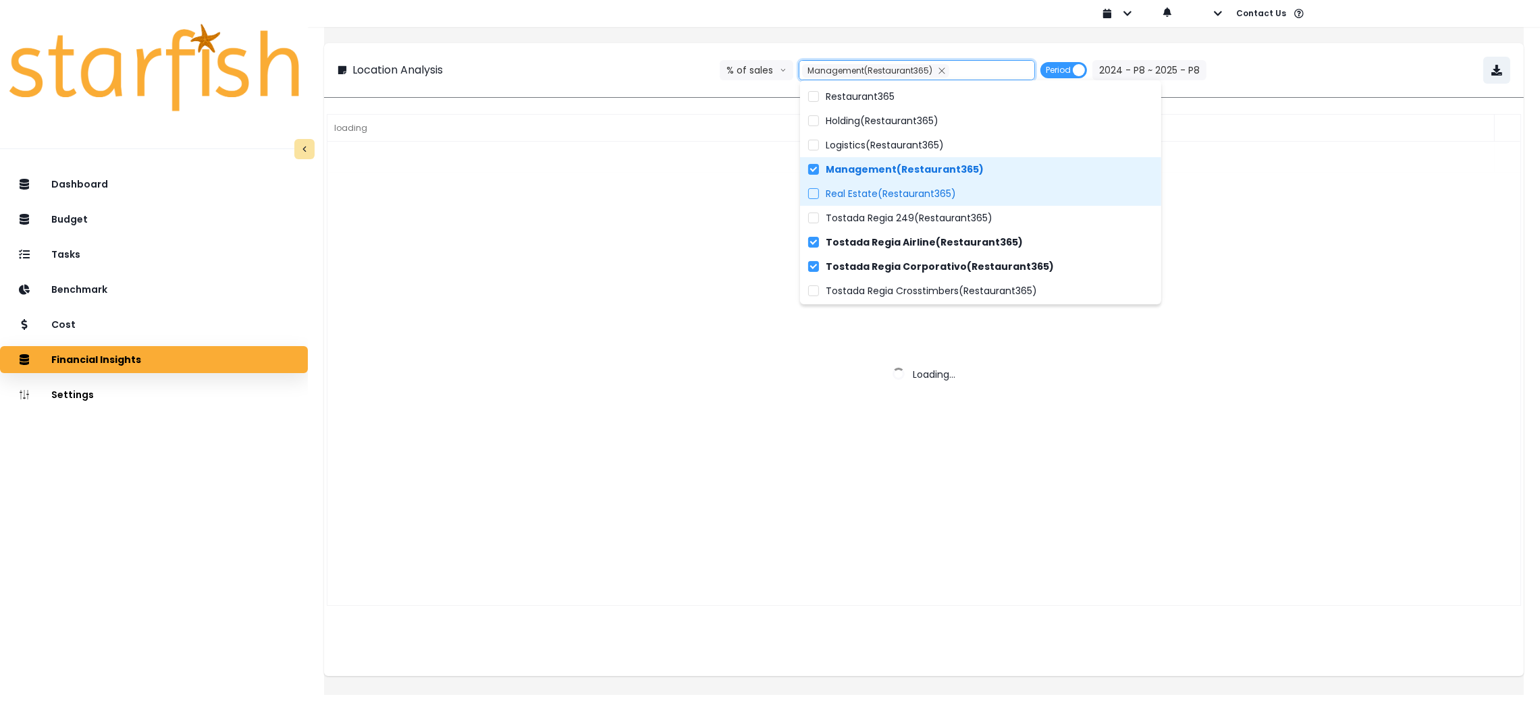
click at [834, 188] on span "Real Estate(Restaurant365)" at bounding box center [891, 194] width 130 height 14
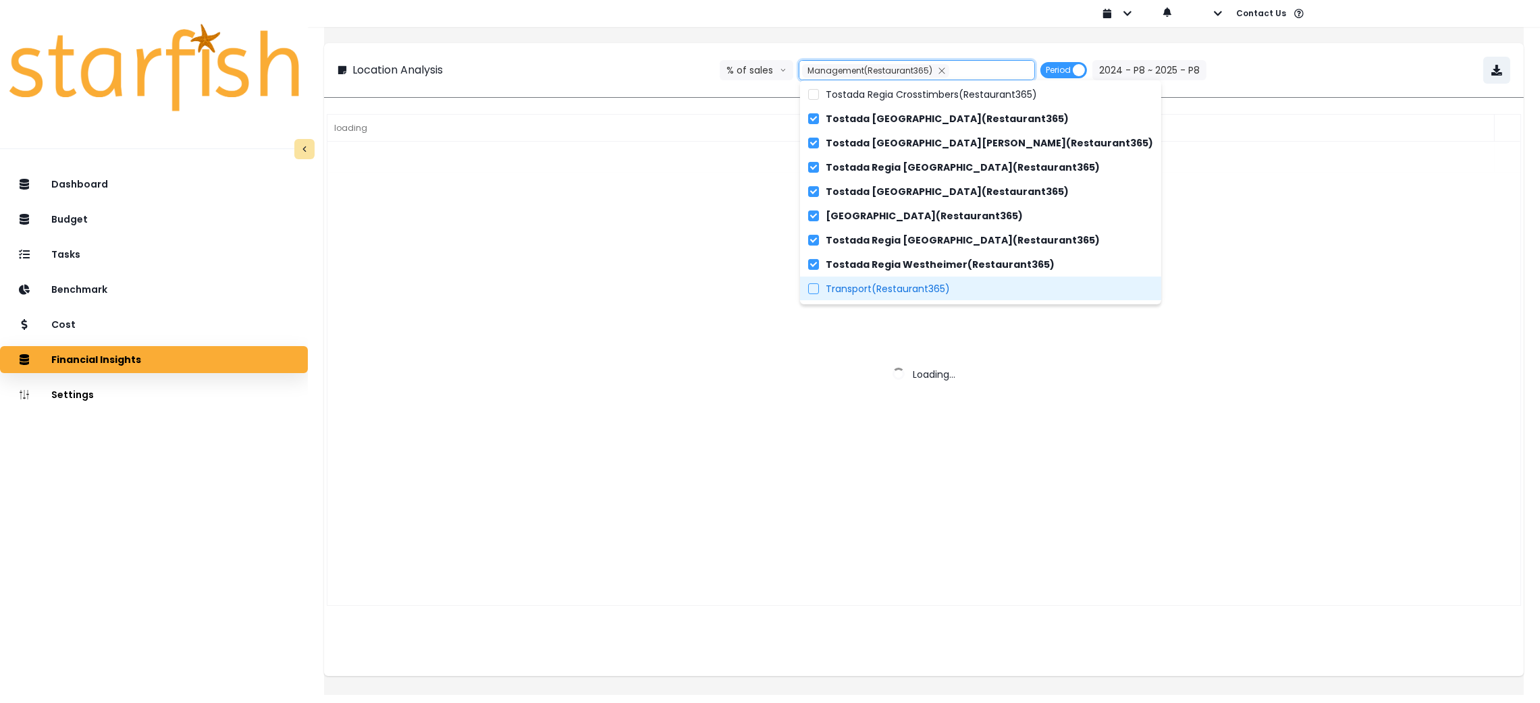
click at [858, 286] on span "Transport(Restaurant365)" at bounding box center [888, 289] width 124 height 14
type input "**********"
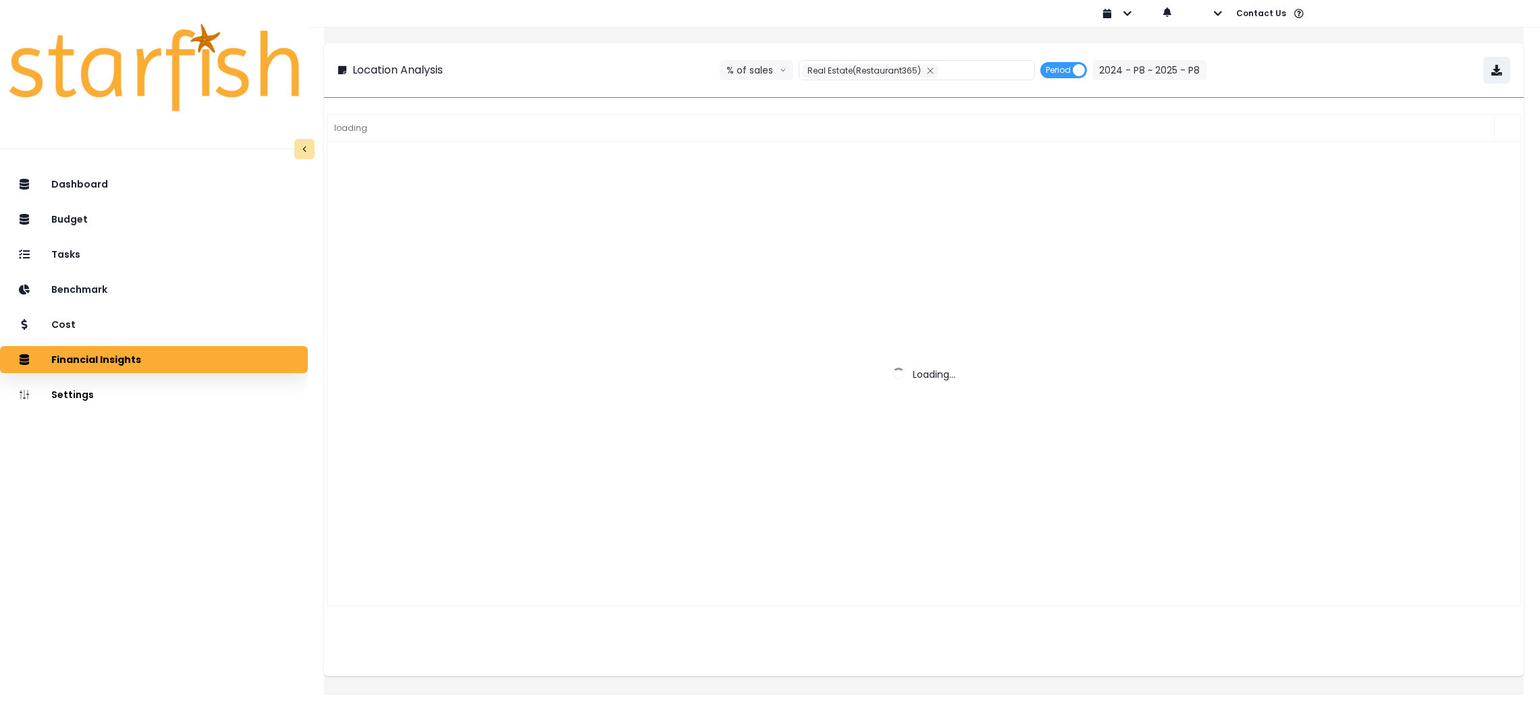
click at [589, 48] on div "**********" at bounding box center [924, 70] width 1200 height 54
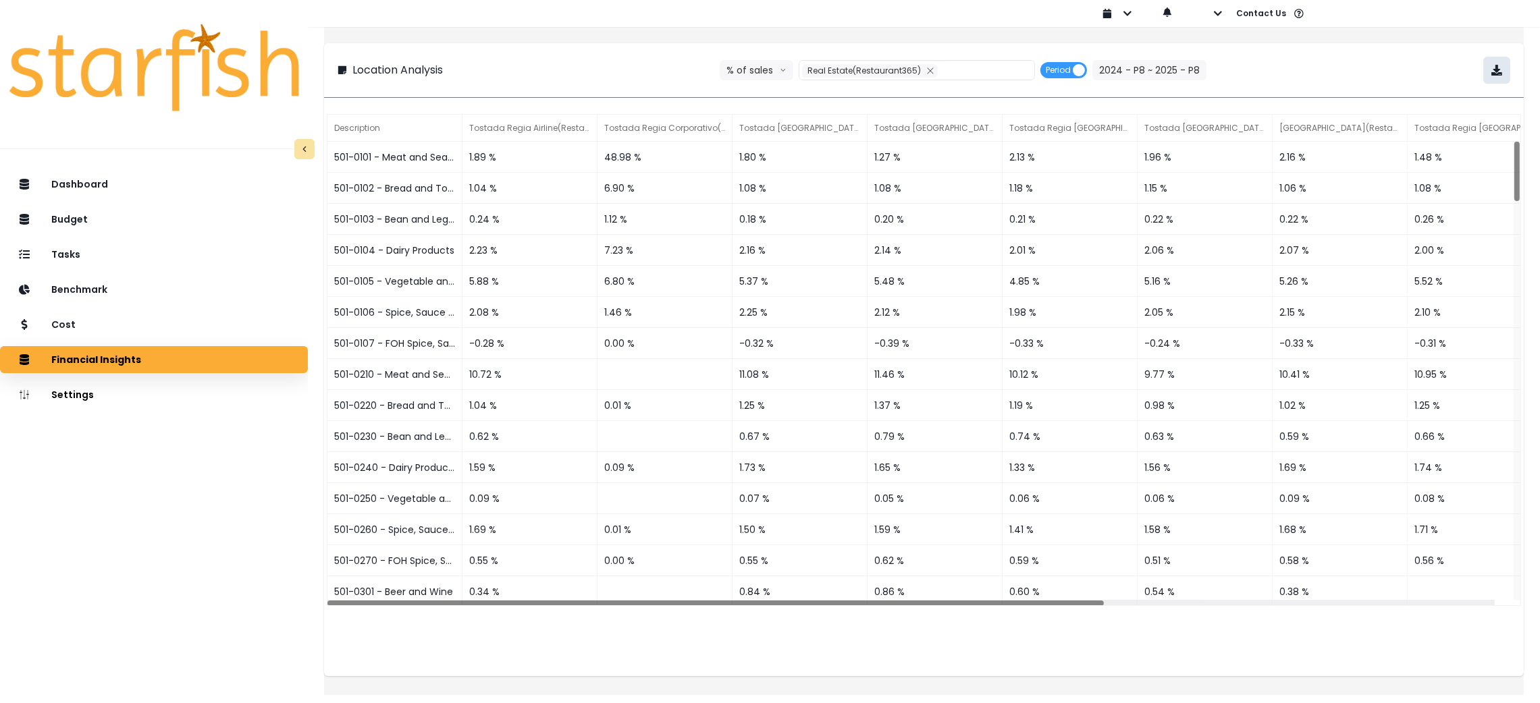
click at [1489, 70] on button "button" at bounding box center [1496, 70] width 27 height 27
click at [578, 57] on div "**********" at bounding box center [924, 70] width 1173 height 27
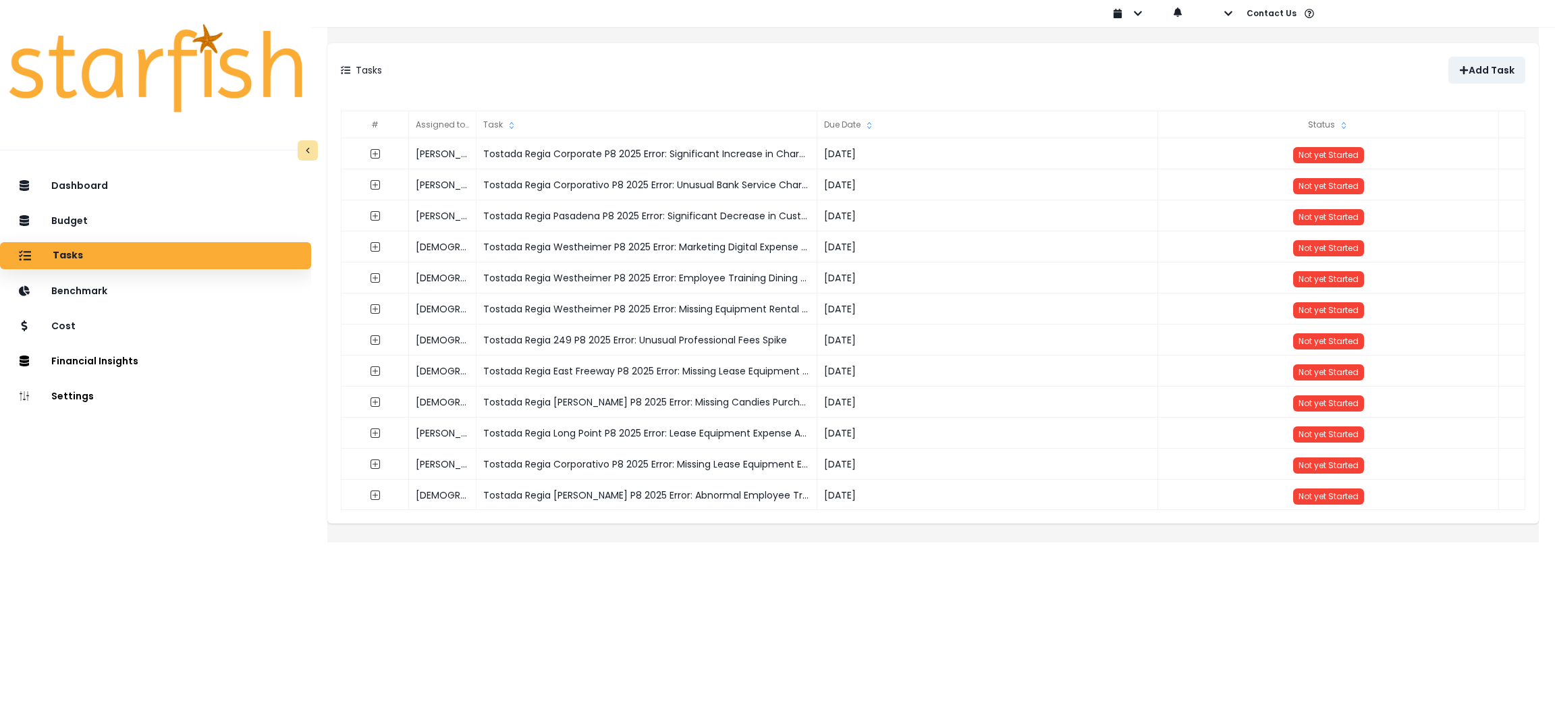
click at [600, 54] on div "Tasks Add Task" at bounding box center [933, 70] width 1212 height 54
